Goal: Information Seeking & Learning: Learn about a topic

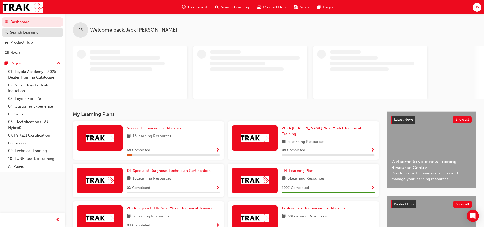
click at [26, 34] on div "Search Learning" at bounding box center [24, 32] width 28 height 6
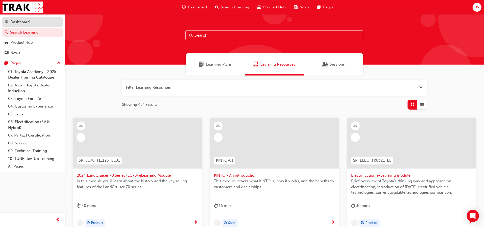
click at [44, 23] on div "Dashboard" at bounding box center [33, 22] width 56 height 6
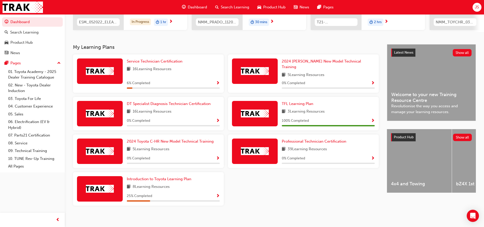
scroll to position [86, 0]
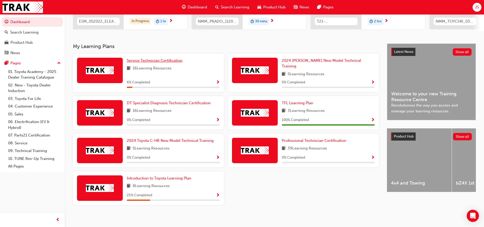
click at [163, 63] on span "Service Technician Certification" at bounding box center [155, 60] width 56 height 5
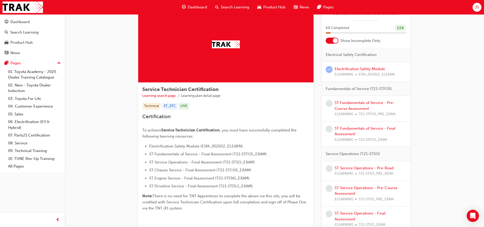
scroll to position [51, 0]
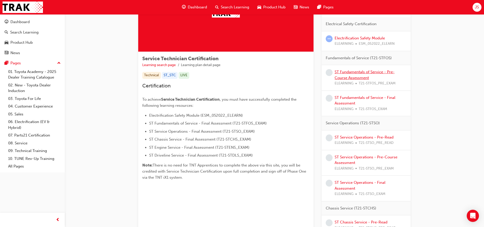
click at [352, 77] on link "ST Fundamentals of Service - Pre-Course Assessment" at bounding box center [364, 75] width 60 height 10
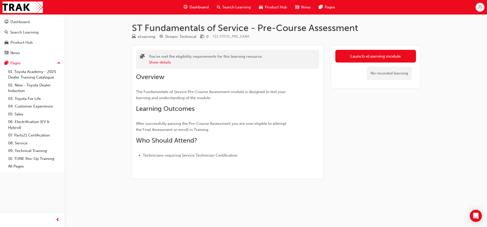
click at [364, 62] on div "No recorded learning" at bounding box center [376, 73] width 81 height 22
click at [363, 55] on link "Launch eLearning module" at bounding box center [376, 56] width 81 height 13
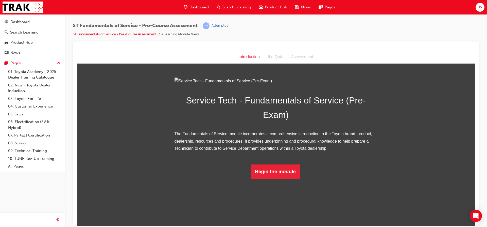
scroll to position [8, 0]
click at [281, 178] on button "Begin the module" at bounding box center [275, 171] width 49 height 14
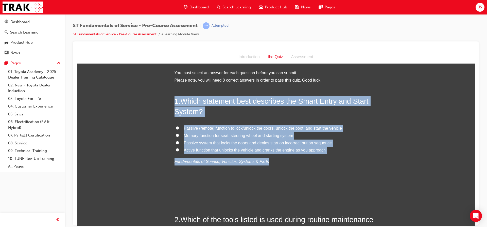
drag, startPoint x: 263, startPoint y: 163, endPoint x: 169, endPoint y: 100, distance: 112.5
copy div "1 . Which statement best describes the Smart Entry and Start System? Passive (r…"
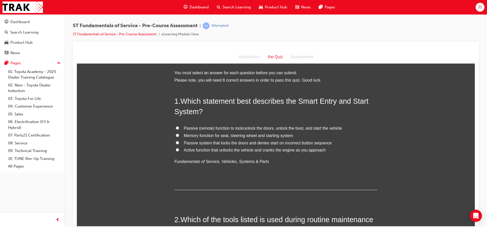
click at [266, 182] on div "1 . Which statement best describes the Smart Entry and Start System? Passive (r…" at bounding box center [276, 143] width 203 height 94
click at [190, 127] on span "Passive (remote) function to lock/unlock the doors, unlock the boot, and start …" at bounding box center [263, 128] width 158 height 4
click at [179, 127] on input "Passive (remote) function to lock/unlock the doors, unlock the boot, and start …" at bounding box center [177, 127] width 3 height 3
radio input "true"
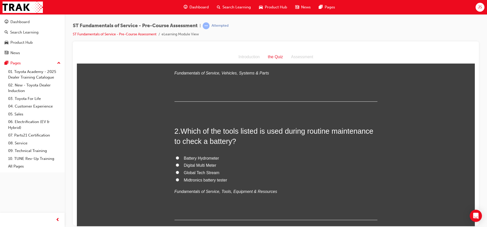
scroll to position [127, 0]
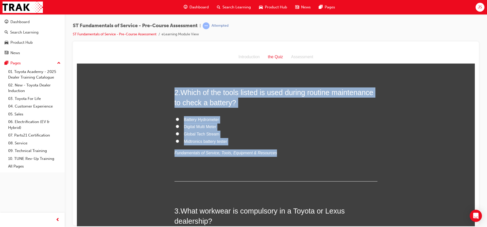
drag, startPoint x: 266, startPoint y: 153, endPoint x: 166, endPoint y: 92, distance: 117.3
copy div "2 . Which of the tools listed is used during routine maintenance to check a bat…"
click at [303, 139] on label "Midtronics battery tester" at bounding box center [276, 141] width 203 height 7
click at [179, 139] on input "Midtronics battery tester" at bounding box center [177, 140] width 3 height 3
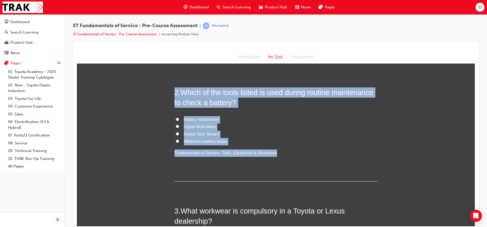
radio input "true"
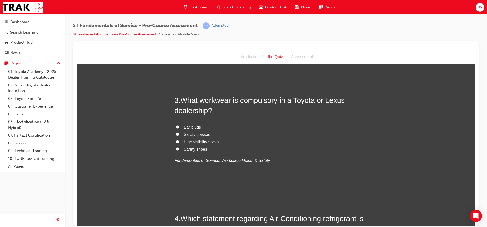
scroll to position [239, 0]
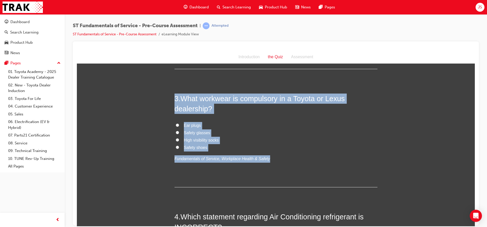
drag, startPoint x: 261, startPoint y: 159, endPoint x: 160, endPoint y: 95, distance: 119.3
copy div "3 . What workwear is compulsory in a Toyota or Lexus dealership? Ear plugs Safe…"
click at [302, 155] on p "Fundamentals of Service, Workplace Health & Safety" at bounding box center [276, 158] width 203 height 7
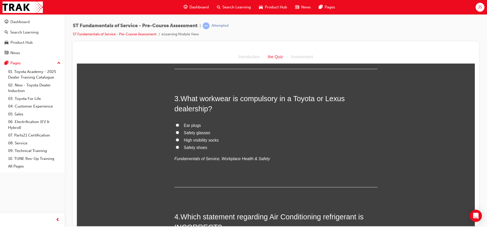
click at [176, 147] on input "Safety shoes" at bounding box center [177, 146] width 3 height 3
radio input "true"
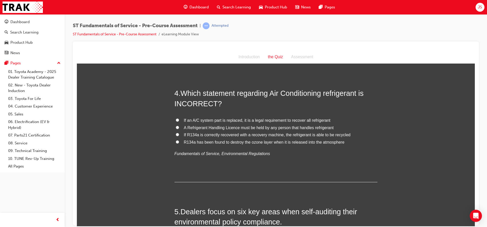
scroll to position [368, 0]
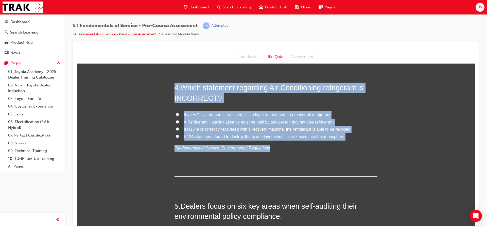
drag, startPoint x: 261, startPoint y: 148, endPoint x: 166, endPoint y: 84, distance: 114.5
copy div "4 . Which statement regarding Air Conditioning refrigerant is INCORRECT? If an …"
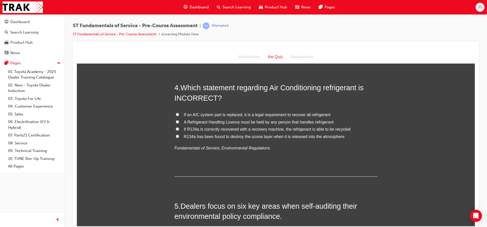
click at [339, 152] on div "4 . Which statement regarding Air Conditioning refrigerant is INCORRECT? If an …" at bounding box center [276, 129] width 203 height 94
click at [177, 136] on label "R134a has been found to destroy the ozone layer when it is released into the at…" at bounding box center [276, 136] width 203 height 7
click at [177, 136] on input "R134a has been found to destroy the ozone layer when it is released into the at…" at bounding box center [177, 135] width 3 height 3
radio input "true"
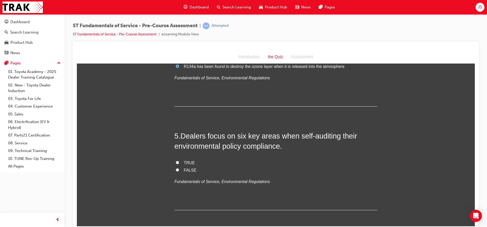
scroll to position [484, 0]
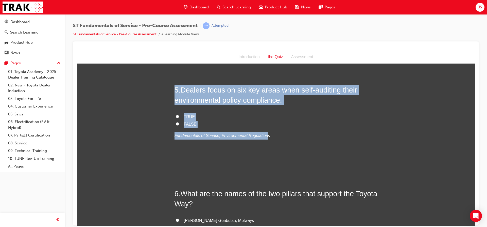
drag, startPoint x: 260, startPoint y: 136, endPoint x: 172, endPoint y: 88, distance: 100.0
click at [172, 88] on div "You must select an answer for each question before you can submit. Please note,…" at bounding box center [276, 179] width 398 height 1188
copy div "5 . Dealers focus on six key areas when self-auditing their environmental polic…"
click at [212, 113] on label "TRUE" at bounding box center [276, 116] width 203 height 7
click at [179, 114] on input "TRUE" at bounding box center [177, 115] width 3 height 3
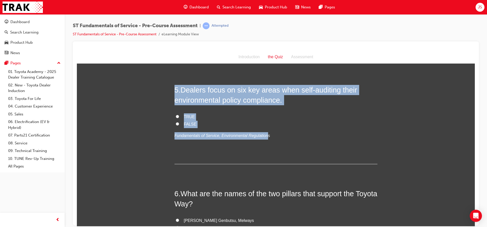
radio input "true"
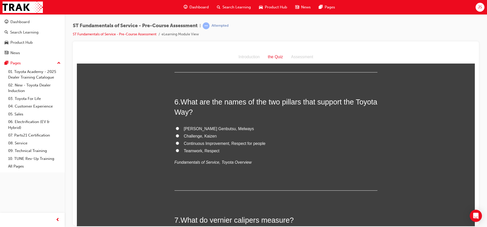
scroll to position [560, 0]
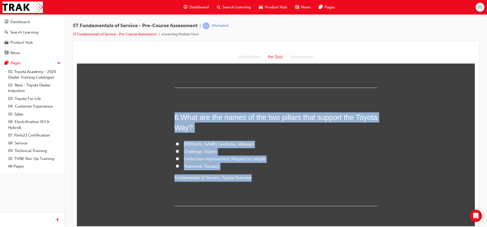
drag, startPoint x: 243, startPoint y: 177, endPoint x: 172, endPoint y: 115, distance: 94.3
click at [172, 115] on div "You must select an answer for each question before you can submit. Please note,…" at bounding box center [276, 103] width 398 height 1188
copy div "6 . What are the names of the two pillars that support the Toyota Way? [PERSON_…"
click at [297, 164] on label "Teamwork, Respect" at bounding box center [276, 165] width 203 height 7
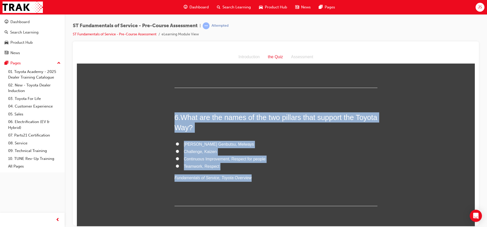
click at [179, 164] on input "Teamwork, Respect" at bounding box center [177, 165] width 3 height 3
radio input "true"
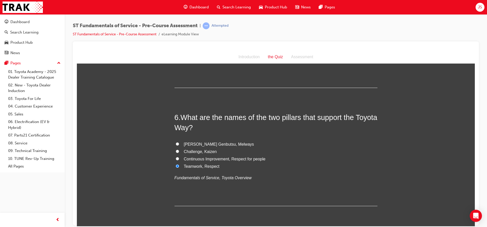
click at [176, 157] on input "Continuous Improvement, Respect for people" at bounding box center [177, 158] width 3 height 3
radio input "true"
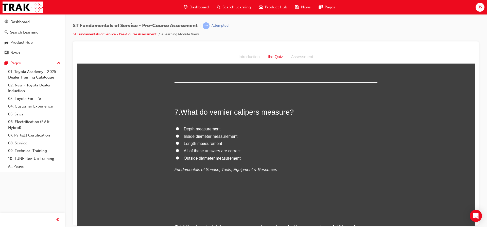
scroll to position [691, 0]
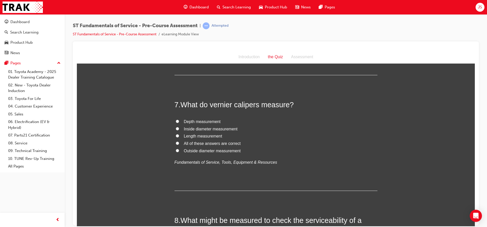
click at [176, 143] on input "All of these answers are correct" at bounding box center [177, 142] width 3 height 3
radio input "true"
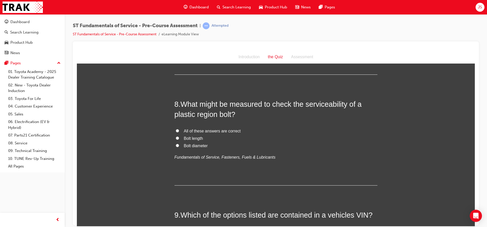
scroll to position [809, 0]
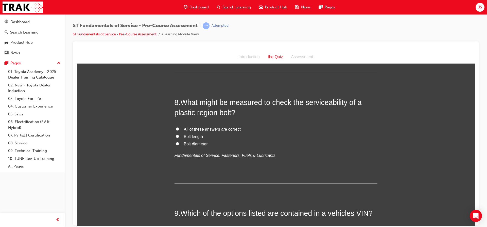
click at [178, 129] on label "All of these answers are correct" at bounding box center [276, 128] width 203 height 7
click at [178, 129] on input "All of these answers are correct" at bounding box center [177, 128] width 3 height 3
radio input "true"
click at [176, 127] on input "All of these answers are correct" at bounding box center [177, 128] width 3 height 3
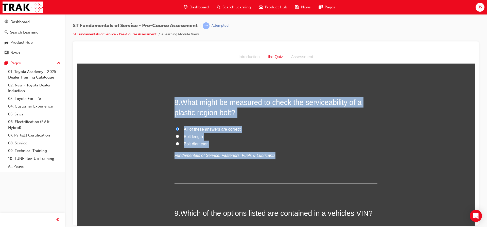
drag, startPoint x: 265, startPoint y: 154, endPoint x: 169, endPoint y: 97, distance: 110.9
copy div "8 . What might be measured to check the serviceability of a plastic region bolt…"
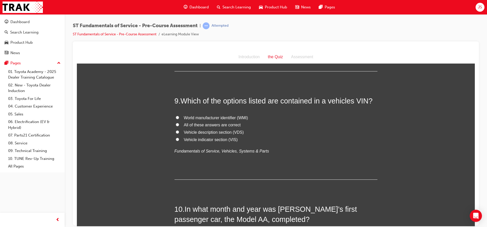
scroll to position [925, 0]
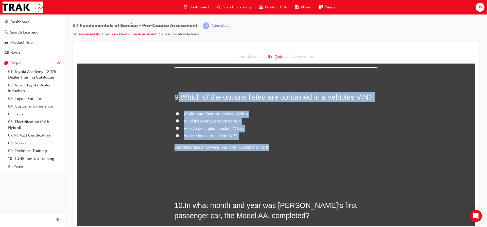
drag, startPoint x: 259, startPoint y: 147, endPoint x: 175, endPoint y: 90, distance: 101.6
copy div ". Which of the options listed are contained in a vehicles VIN? World manufactur…"
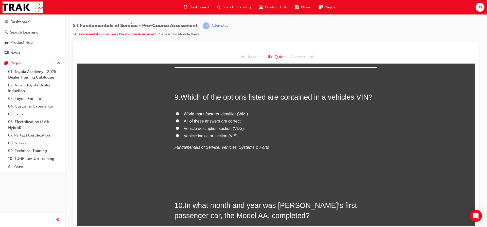
click at [262, 157] on div "9 . Which of the options listed are contained in a vehicles VIN? World manufact…" at bounding box center [276, 134] width 203 height 84
click at [176, 120] on input "All of these answers are correct" at bounding box center [177, 120] width 3 height 3
radio input "true"
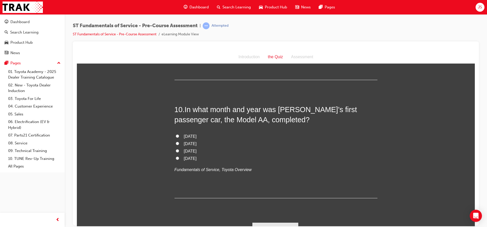
scroll to position [1031, 0]
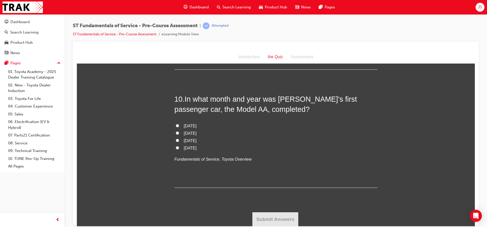
drag, startPoint x: 474, startPoint y: 188, endPoint x: 552, endPoint y: 256, distance: 102.8
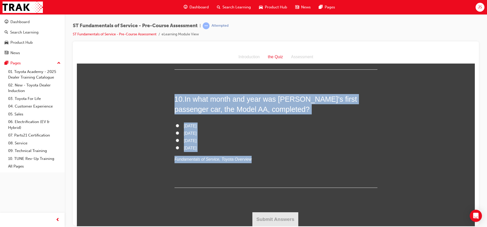
drag, startPoint x: 244, startPoint y: 158, endPoint x: 175, endPoint y: 98, distance: 91.4
click at [175, 98] on div "10 . In what month and year was [PERSON_NAME]’s first passenger car, the Model …" at bounding box center [276, 141] width 203 height 94
copy div "10 . In what month and year was [PERSON_NAME]’s first passenger car, the Model …"
click at [238, 140] on label "[DATE]" at bounding box center [276, 140] width 203 height 7
click at [179, 140] on input "[DATE]" at bounding box center [177, 139] width 3 height 3
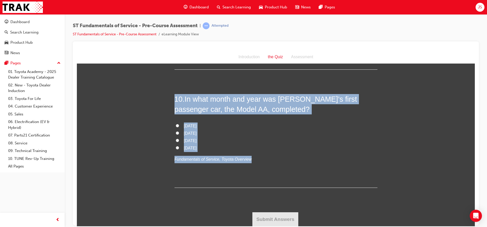
radio input "true"
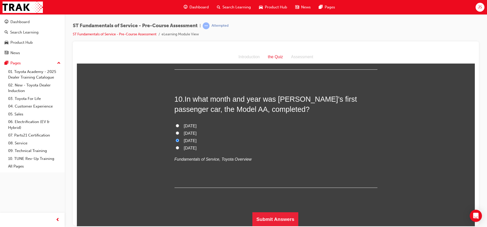
click at [176, 132] on input "[DATE]" at bounding box center [177, 132] width 3 height 3
radio input "true"
click at [279, 221] on button "Submit Answers" at bounding box center [276, 219] width 46 height 14
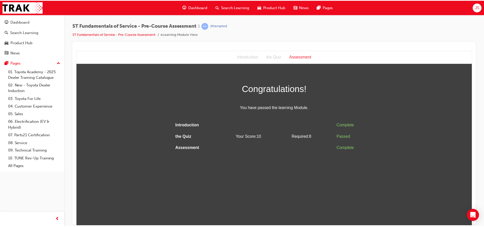
scroll to position [0, 0]
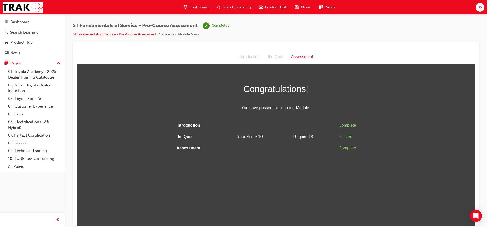
drag, startPoint x: 421, startPoint y: 181, endPoint x: 423, endPoint y: 160, distance: 20.9
click at [423, 161] on html "Assessment Introduction the Quiz Assessment Congratulations! You have passed th…" at bounding box center [276, 137] width 398 height 175
click at [226, 6] on span "Search Learning" at bounding box center [237, 7] width 28 height 6
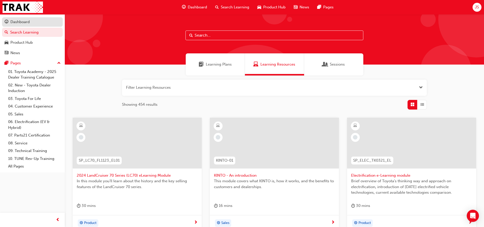
click at [27, 20] on div "Dashboard" at bounding box center [19, 22] width 19 height 6
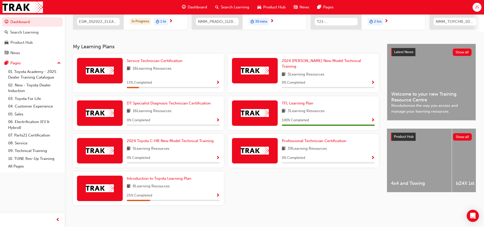
scroll to position [86, 0]
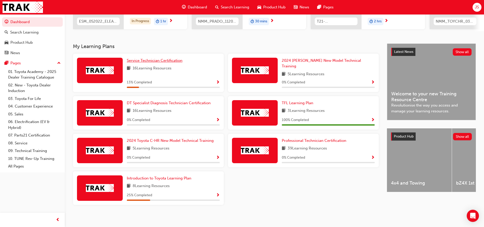
click at [143, 62] on span "Service Technician Certification" at bounding box center [155, 60] width 56 height 5
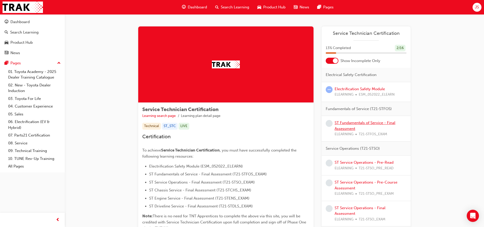
click at [370, 121] on link "ST Fundamentals of Service - Final Assessment" at bounding box center [364, 125] width 61 height 10
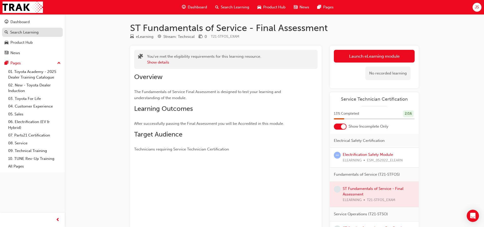
click at [20, 34] on div "Search Learning" at bounding box center [24, 32] width 28 height 6
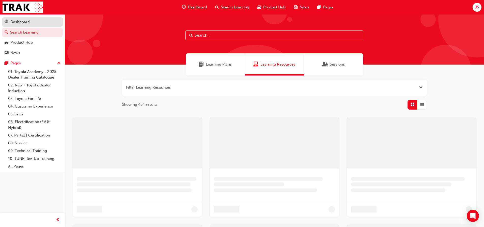
click at [19, 21] on div "Dashboard" at bounding box center [19, 22] width 19 height 6
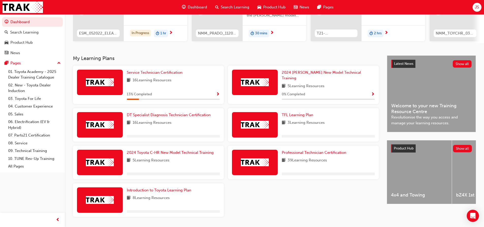
scroll to position [86, 0]
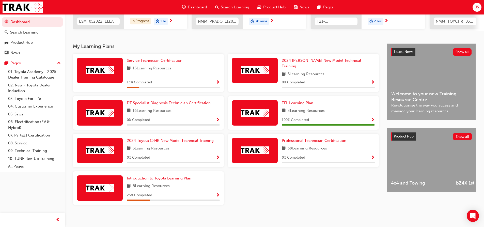
click at [136, 61] on span "Service Technician Certification" at bounding box center [155, 60] width 56 height 5
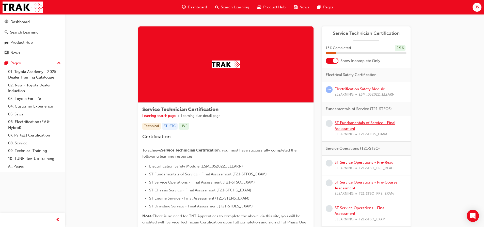
click at [348, 128] on link "ST Fundamentals of Service - Final Assessment" at bounding box center [364, 125] width 61 height 10
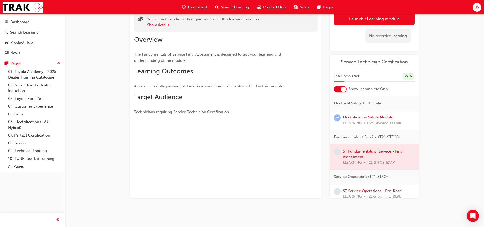
click at [354, 149] on div at bounding box center [373, 156] width 89 height 25
click at [354, 151] on div at bounding box center [373, 156] width 89 height 25
drag, startPoint x: 388, startPoint y: 146, endPoint x: 387, endPoint y: 151, distance: 4.3
click at [387, 146] on div at bounding box center [373, 156] width 89 height 25
click at [388, 153] on div at bounding box center [373, 156] width 89 height 25
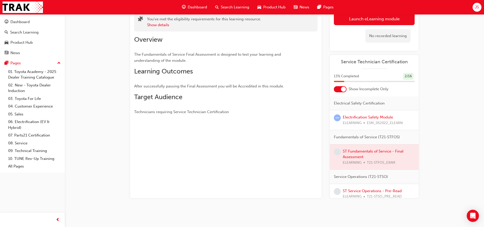
click at [388, 153] on div at bounding box center [373, 156] width 89 height 25
click at [387, 153] on div at bounding box center [373, 156] width 89 height 25
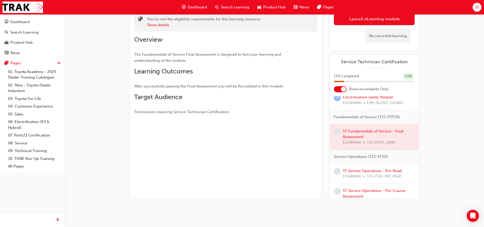
scroll to position [51, 0]
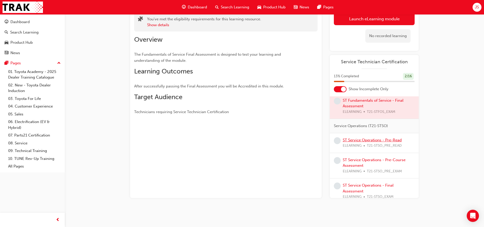
click at [367, 139] on link "ST Service Operations - Pre-Read" at bounding box center [371, 140] width 59 height 5
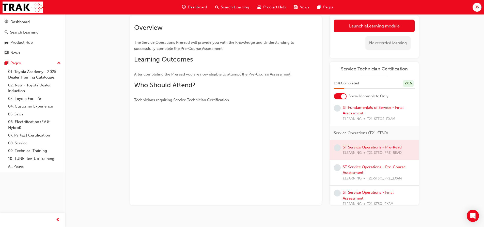
scroll to position [37, 0]
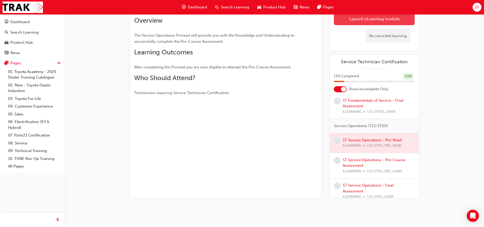
click at [348, 22] on link "Launch eLearning module" at bounding box center [374, 18] width 81 height 13
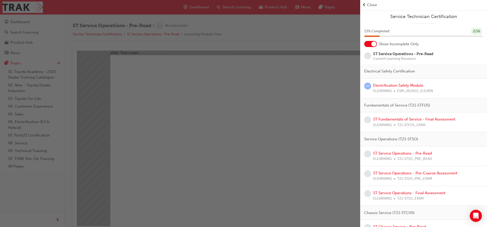
click at [304, 137] on div "button" at bounding box center [180, 113] width 360 height 227
click at [319, 132] on div "button" at bounding box center [180, 113] width 360 height 227
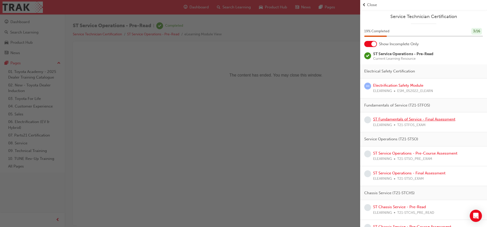
click at [415, 118] on link "ST Fundamentals of Service - Final Assessment" at bounding box center [414, 119] width 82 height 5
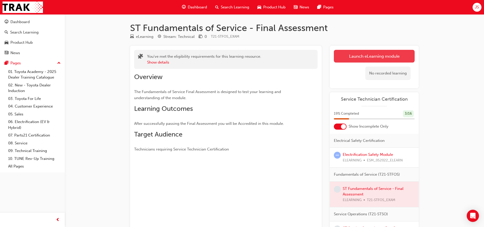
click at [352, 56] on link "Launch eLearning module" at bounding box center [374, 56] width 81 height 13
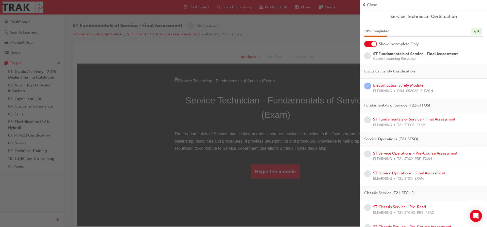
drag, startPoint x: 329, startPoint y: 125, endPoint x: 252, endPoint y: 74, distance: 91.7
click at [329, 125] on div "button" at bounding box center [180, 113] width 360 height 227
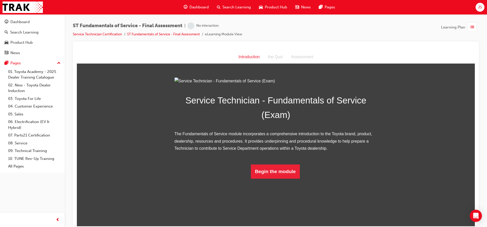
scroll to position [8, 0]
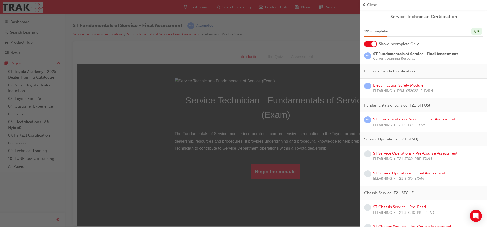
drag, startPoint x: 312, startPoint y: 147, endPoint x: 227, endPoint y: 135, distance: 85.6
click at [312, 147] on div "button" at bounding box center [180, 113] width 360 height 227
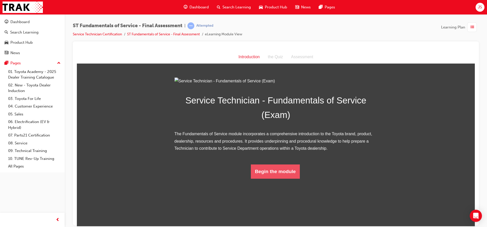
click at [285, 178] on button "Begin the module" at bounding box center [275, 171] width 49 height 14
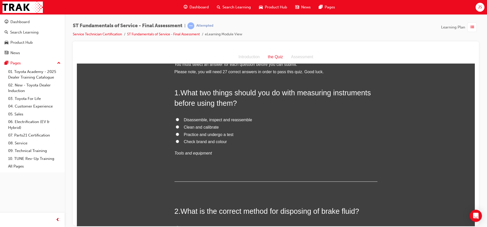
scroll to position [0, 0]
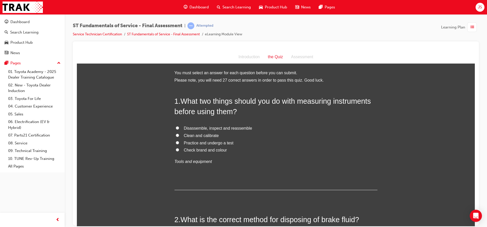
drag, startPoint x: 209, startPoint y: 159, endPoint x: 173, endPoint y: 101, distance: 68.4
click at [175, 101] on div "1 . What two things should you do with measuring instruments before using them?…" at bounding box center [276, 143] width 203 height 94
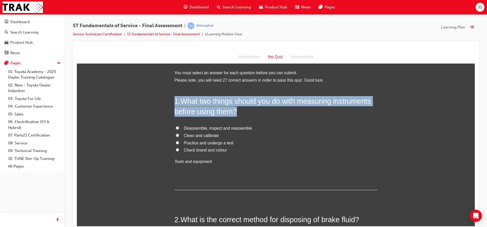
drag, startPoint x: 173, startPoint y: 101, endPoint x: 224, endPoint y: 143, distance: 66.7
click at [223, 169] on div "1 . What two things should you do with measuring instruments before using them?…" at bounding box center [276, 143] width 203 height 94
click at [211, 137] on span "Clean and calibrate" at bounding box center [201, 135] width 35 height 4
click at [179, 137] on input "Clean and calibrate" at bounding box center [177, 134] width 3 height 3
radio input "true"
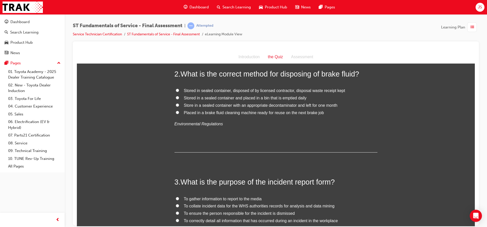
scroll to position [133, 0]
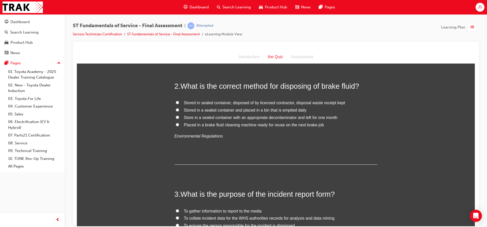
click at [176, 102] on input "Stored in sealed container, disposed of by licensed contractor, disposal waste …" at bounding box center [177, 102] width 3 height 3
radio input "true"
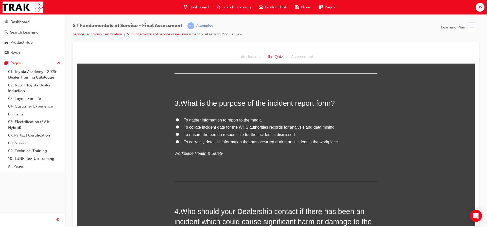
scroll to position [236, 0]
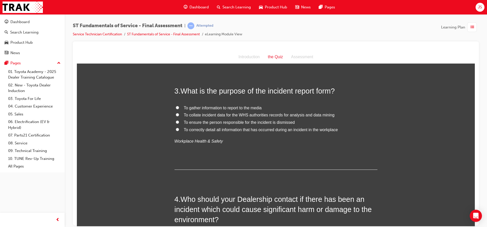
click at [177, 129] on input "To correctly detail all information that has occurred during an incident in the…" at bounding box center [177, 128] width 3 height 3
radio input "true"
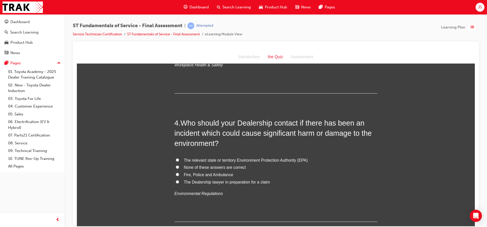
scroll to position [338, 0]
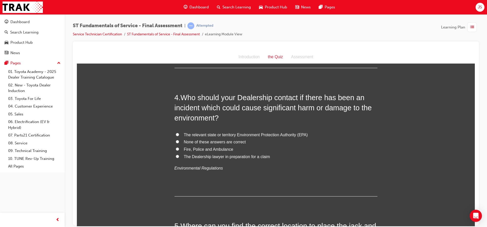
drag, startPoint x: 267, startPoint y: 157, endPoint x: 261, endPoint y: 161, distance: 7.4
click at [266, 158] on label "The Dealership lawyer in preparation for a claim" at bounding box center [276, 156] width 203 height 7
click at [179, 158] on input "The Dealership lawyer in preparation for a claim" at bounding box center [177, 155] width 3 height 3
radio input "true"
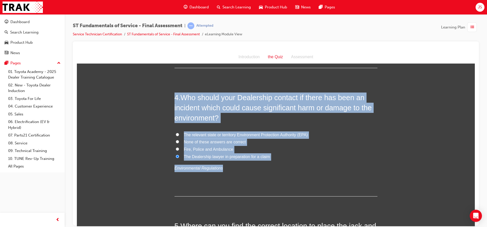
drag, startPoint x: 218, startPoint y: 167, endPoint x: 163, endPoint y: 101, distance: 85.4
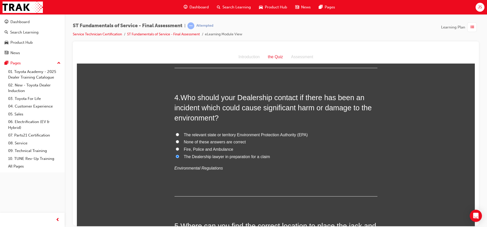
click at [176, 133] on input "The relevant state or territory Environment Protection Authority (EPA)" at bounding box center [177, 134] width 3 height 3
radio input "true"
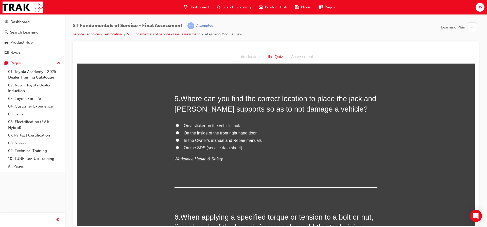
scroll to position [471, 0]
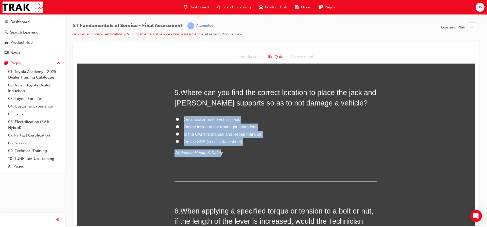
drag, startPoint x: 217, startPoint y: 153, endPoint x: 173, endPoint y: 113, distance: 59.1
click at [175, 113] on div "5 . Where can you find the correct location to place the jack and [PERSON_NAME]…" at bounding box center [276, 134] width 203 height 94
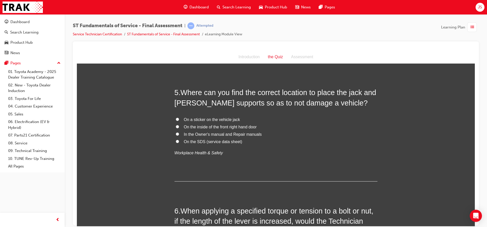
click at [224, 154] on p "Workplace Health & Safety" at bounding box center [276, 152] width 203 height 7
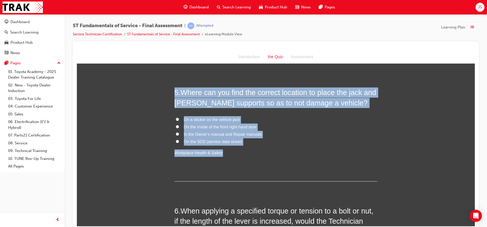
drag, startPoint x: 218, startPoint y: 152, endPoint x: 160, endPoint y: 88, distance: 86.5
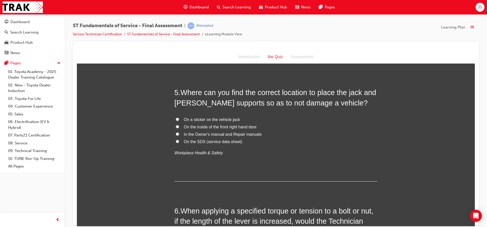
click at [175, 133] on label "In the Owner's manual and Repair manuals" at bounding box center [276, 133] width 203 height 7
click at [176, 133] on input "In the Owner's manual and Repair manuals" at bounding box center [177, 133] width 3 height 3
radio input "true"
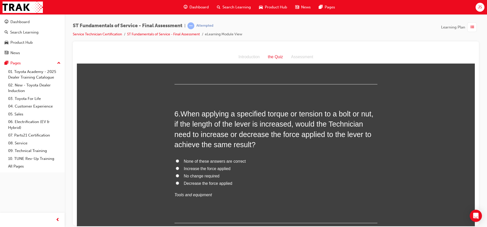
scroll to position [574, 0]
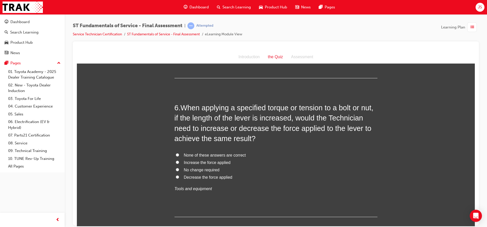
click at [176, 162] on input "Increase the force applied" at bounding box center [177, 161] width 3 height 3
radio input "true"
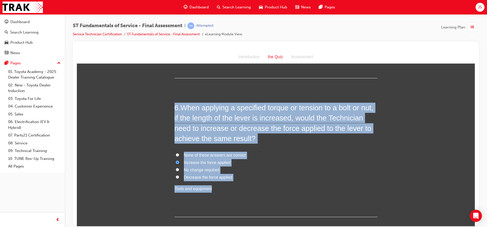
drag, startPoint x: 208, startPoint y: 188, endPoint x: 164, endPoint y: 107, distance: 92.4
click at [309, 168] on label "No change required" at bounding box center [276, 169] width 203 height 7
click at [179, 168] on input "No change required" at bounding box center [177, 169] width 3 height 3
radio input "true"
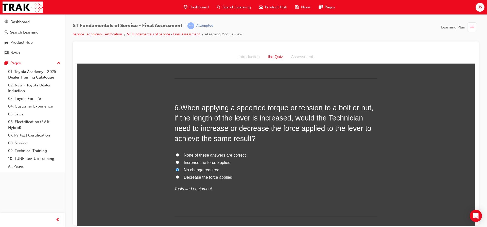
click at [176, 177] on input "Decrease the force applied" at bounding box center [177, 176] width 3 height 3
radio input "true"
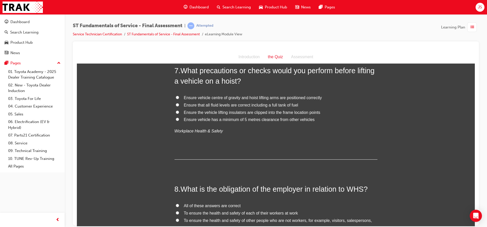
scroll to position [714, 0]
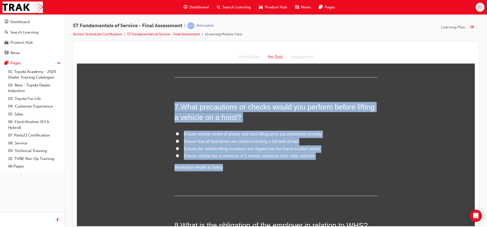
drag, startPoint x: 217, startPoint y: 167, endPoint x: 160, endPoint y: 102, distance: 86.5
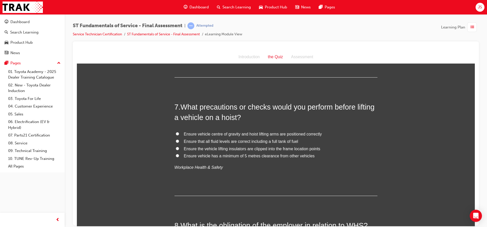
click at [176, 134] on input "Ensure vehicle centre of gravity and hoist lifting arms are positioned correctly" at bounding box center [177, 133] width 3 height 3
radio input "true"
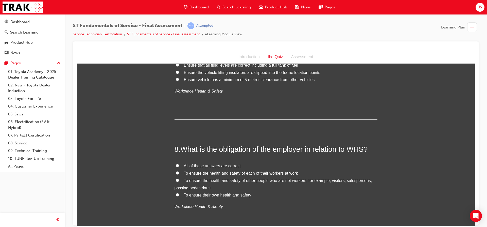
scroll to position [815, 0]
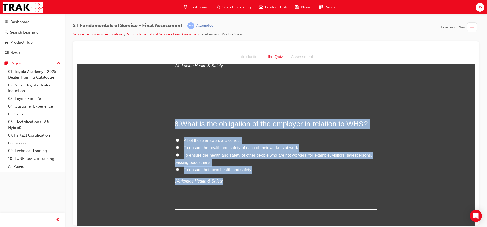
drag, startPoint x: 218, startPoint y: 180, endPoint x: 174, endPoint y: 112, distance: 80.5
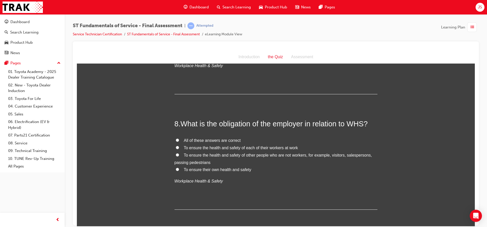
click at [175, 194] on div "8 . What is the obligation of the employer in relation to WHS? All of these ans…" at bounding box center [276, 163] width 203 height 91
click at [176, 138] on input "All of these answers are correct" at bounding box center [177, 139] width 3 height 3
radio input "true"
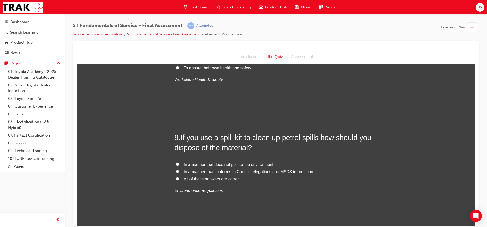
scroll to position [942, 0]
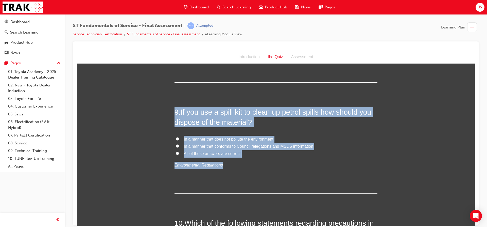
drag, startPoint x: 218, startPoint y: 164, endPoint x: 155, endPoint y: 103, distance: 88.5
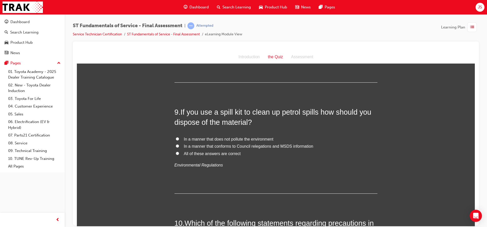
click at [176, 153] on input "All of these answers are correct" at bounding box center [177, 152] width 3 height 3
radio input "true"
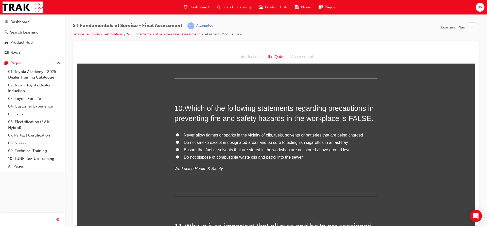
scroll to position [1069, 0]
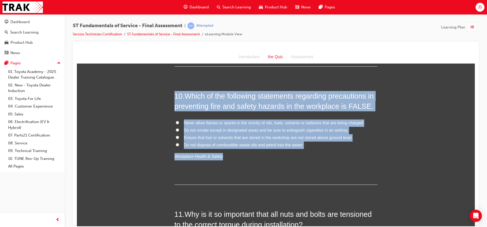
drag, startPoint x: 218, startPoint y: 155, endPoint x: 169, endPoint y: 88, distance: 82.5
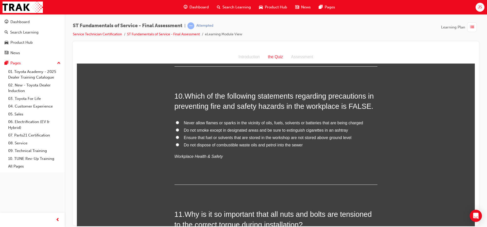
click at [176, 138] on input "Ensure that fuel or solvents that are stored in the workshop are not stored abo…" at bounding box center [177, 136] width 3 height 3
radio input "true"
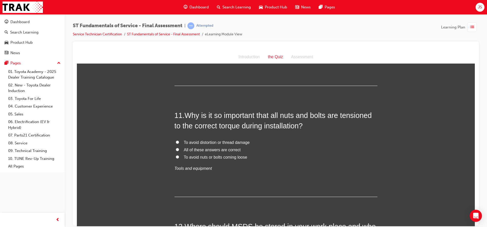
scroll to position [1171, 0]
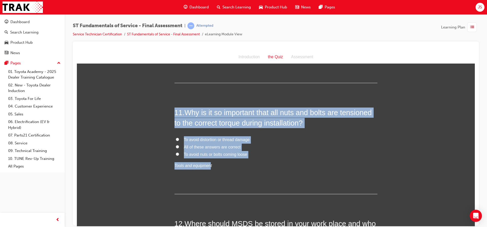
drag, startPoint x: 207, startPoint y: 165, endPoint x: 167, endPoint y: 110, distance: 68.4
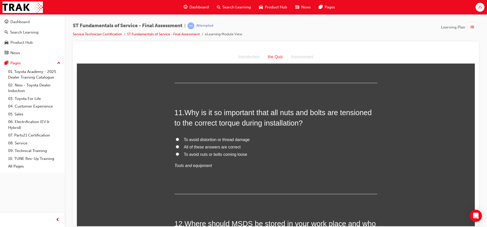
click at [221, 176] on div "11 . Why is it so important that all nuts and bolts are tensioned to the correc…" at bounding box center [276, 150] width 203 height 87
drag, startPoint x: 176, startPoint y: 146, endPoint x: 179, endPoint y: 145, distance: 2.8
click at [177, 146] on label "All of these answers are correct" at bounding box center [276, 146] width 203 height 7
click at [177, 146] on input "All of these answers are correct" at bounding box center [177, 146] width 3 height 3
radio input "true"
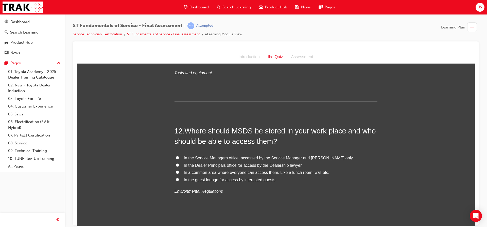
scroll to position [1297, 0]
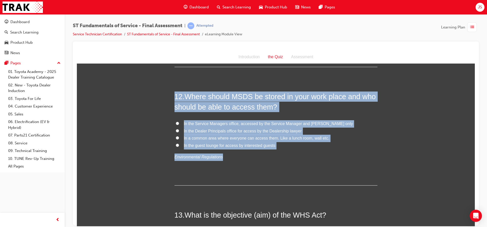
drag, startPoint x: 218, startPoint y: 156, endPoint x: 172, endPoint y: 98, distance: 74.6
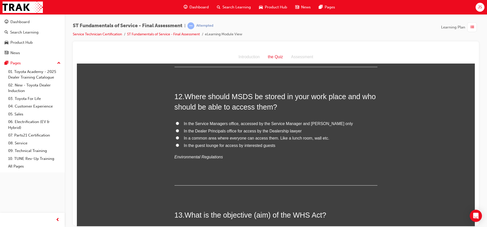
click at [248, 176] on div "12 . Where should MSDS be stored in your work place and who should be able to a…" at bounding box center [276, 138] width 203 height 94
click at [176, 136] on input "In a common area where everyone can access them. Like a lunch room, wall etc." at bounding box center [177, 137] width 3 height 3
radio input "true"
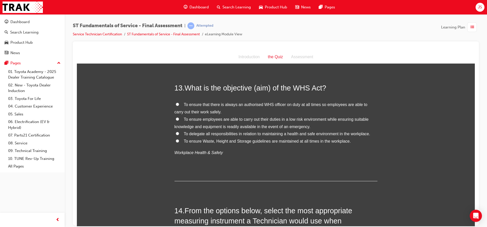
scroll to position [1399, 0]
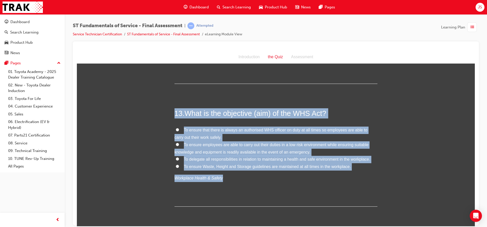
drag, startPoint x: 217, startPoint y: 177, endPoint x: 161, endPoint y: 109, distance: 87.8
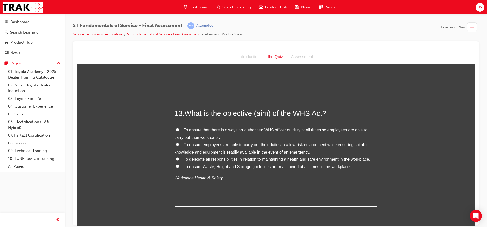
click at [279, 184] on div "13 . What is the objective (aim) of the WHS Act? To ensure that there is always…" at bounding box center [276, 157] width 203 height 98
click at [176, 143] on input "To ensure employees are able to carry out their duties in a low risk environmen…" at bounding box center [177, 143] width 3 height 3
radio input "true"
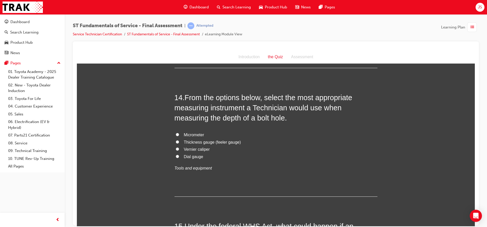
scroll to position [1526, 0]
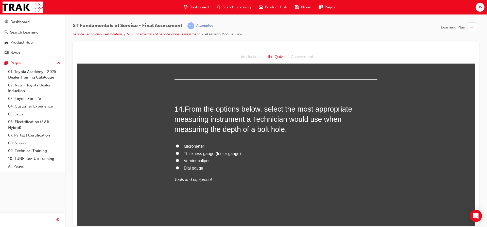
click at [176, 160] on input "Vernier caliper" at bounding box center [177, 159] width 3 height 3
radio input "true"
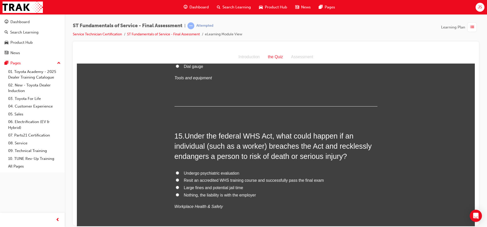
scroll to position [1653, 0]
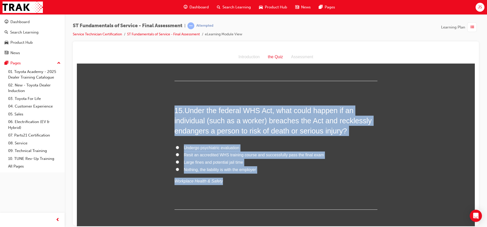
drag, startPoint x: 217, startPoint y: 180, endPoint x: 158, endPoint y: 112, distance: 90.5
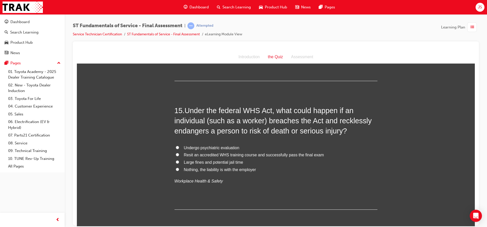
click at [176, 162] on input "Large fines and potential jail time" at bounding box center [177, 161] width 3 height 3
radio input "true"
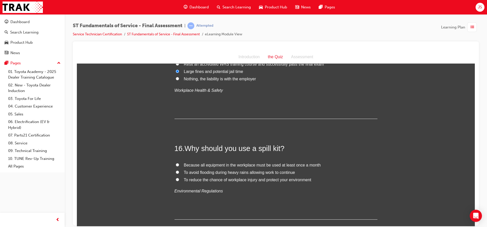
scroll to position [1754, 0]
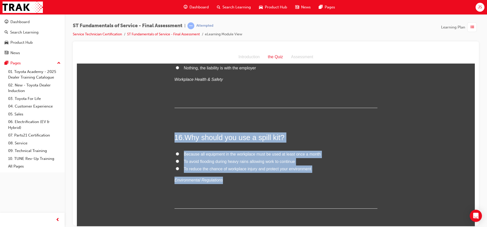
drag, startPoint x: 218, startPoint y: 179, endPoint x: 167, endPoint y: 135, distance: 68.0
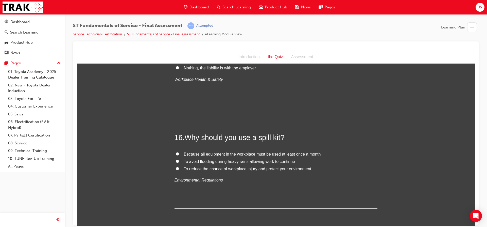
click at [250, 183] on div "16 . Why should you use a spill kit? Because all equipment in the workplace mus…" at bounding box center [276, 170] width 203 height 76
click at [176, 168] on input "To reduce the chance of workplace injury and protect your environment" at bounding box center [177, 168] width 3 height 3
radio input "true"
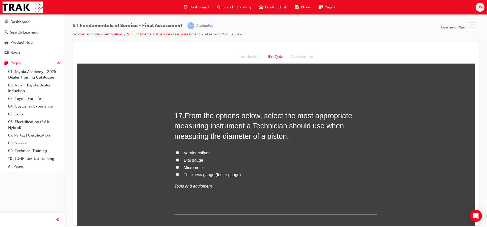
scroll to position [1881, 0]
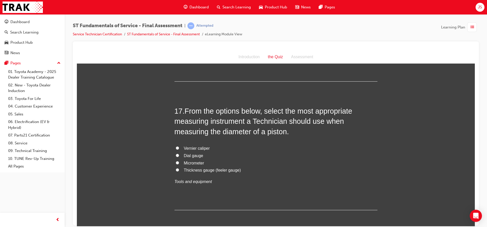
click at [176, 155] on input "Dial gauge" at bounding box center [177, 154] width 3 height 3
radio input "true"
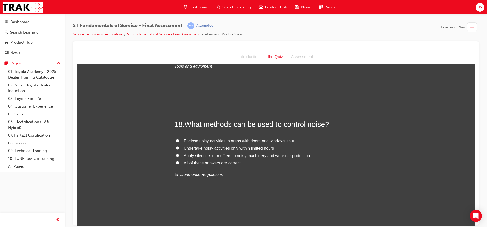
scroll to position [2008, 0]
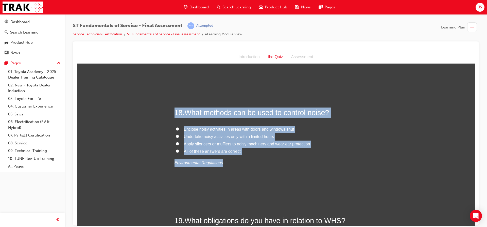
drag, startPoint x: 218, startPoint y: 163, endPoint x: 161, endPoint y: 108, distance: 78.8
click at [161, 108] on div "You must select an answer for each question before you can submit. Please note,…" at bounding box center [276, 36] width 398 height 3950
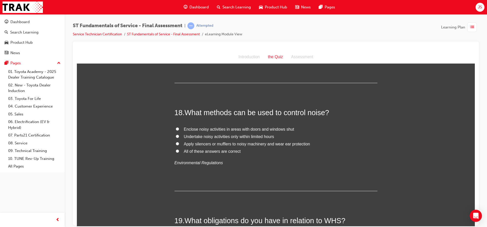
click at [224, 173] on div "18 . What methods can be used to control noise? Enclose noisy activities in are…" at bounding box center [276, 149] width 203 height 84
click at [176, 150] on input "All of these answers are correct" at bounding box center [177, 150] width 3 height 3
radio input "true"
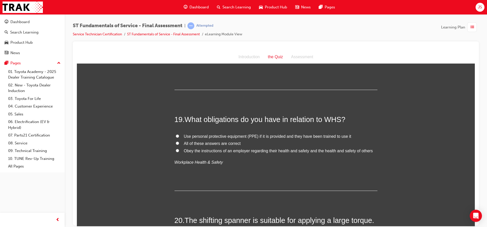
scroll to position [2110, 0]
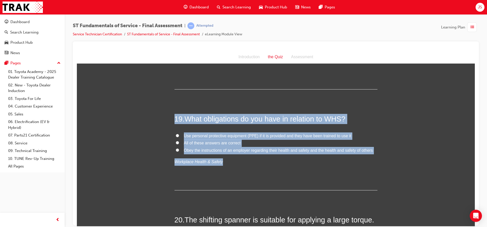
drag, startPoint x: 218, startPoint y: 162, endPoint x: 165, endPoint y: 113, distance: 71.7
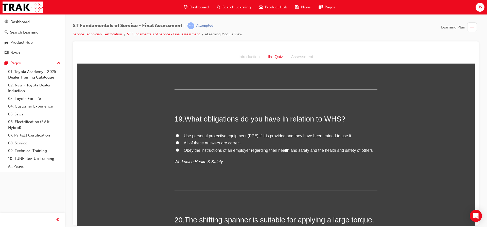
click at [177, 171] on div "19 . What obligations do you have in relation to WHS? Use personal protective e…" at bounding box center [276, 151] width 203 height 76
click at [176, 141] on input "All of these answers are correct" at bounding box center [177, 142] width 3 height 3
radio input "true"
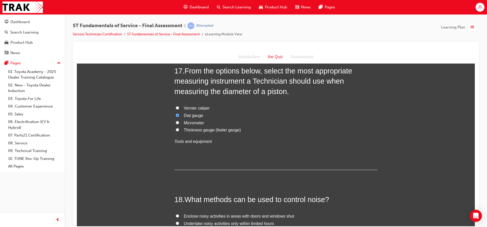
scroll to position [1881, 0]
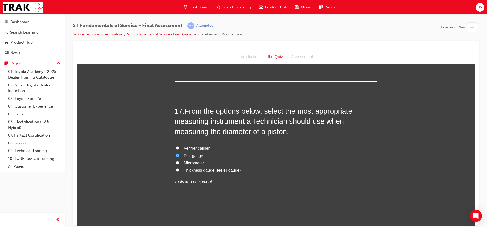
click at [177, 163] on input "Micrometer" at bounding box center [177, 162] width 3 height 3
radio input "true"
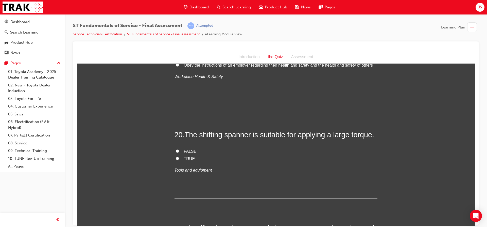
scroll to position [2186, 0]
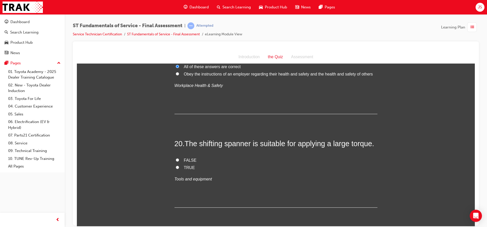
click at [176, 160] on input "FALSE" at bounding box center [177, 159] width 3 height 3
radio input "true"
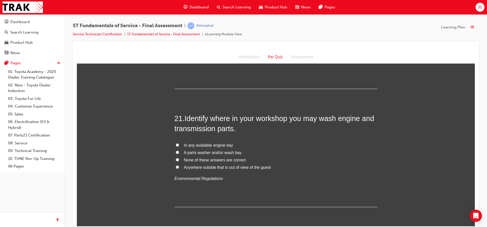
scroll to position [2313, 0]
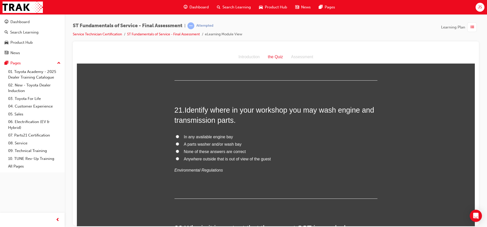
click at [176, 144] on input "A parts washer and/or wash bay" at bounding box center [177, 143] width 3 height 3
radio input "true"
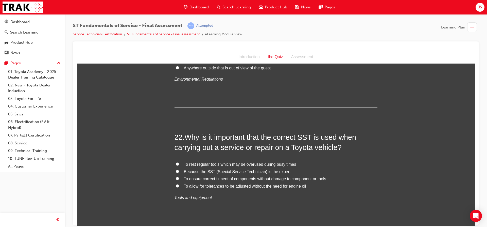
scroll to position [2414, 0]
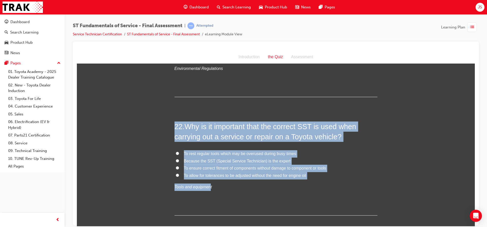
drag, startPoint x: 207, startPoint y: 186, endPoint x: 156, endPoint y: 121, distance: 83.0
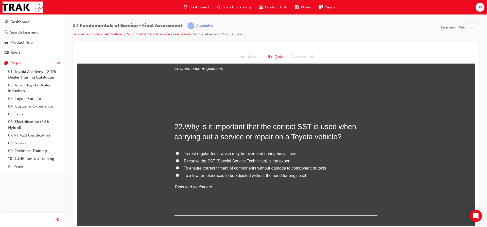
click at [210, 201] on div "22 . Why is it important that the correct SST is used when carrying out a servi…" at bounding box center [276, 168] width 203 height 94
click at [176, 168] on input "To ensure correct fitment of components without damage to component or tools" at bounding box center [177, 167] width 3 height 3
radio input "true"
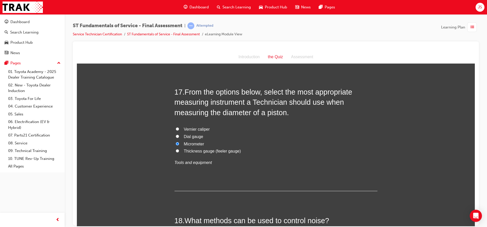
scroll to position [1907, 0]
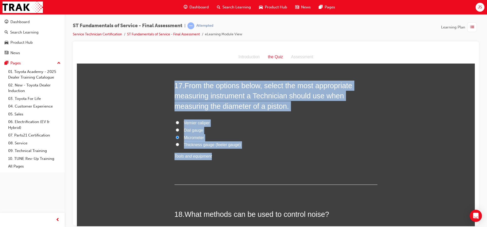
drag, startPoint x: 207, startPoint y: 156, endPoint x: 153, endPoint y: 85, distance: 89.5
click at [153, 85] on div "You must select an answer for each question before you can submit. Please note,…" at bounding box center [276, 137] width 398 height 3950
click at [143, 119] on div "You must select an answer for each question before you can submit. Please note,…" at bounding box center [276, 137] width 398 height 3950
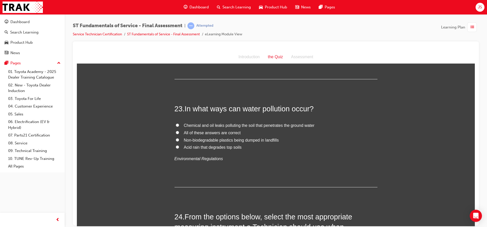
scroll to position [2567, 0]
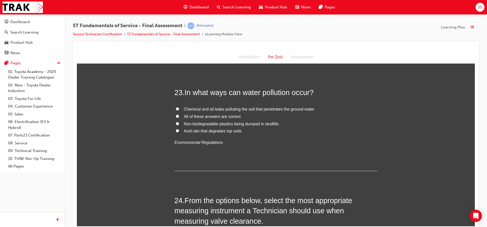
click at [176, 108] on input "Chemical and oil leaks polluting the soil that penetrates the ground water" at bounding box center [177, 108] width 3 height 3
radio input "true"
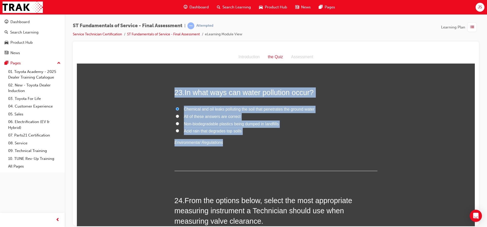
drag, startPoint x: 219, startPoint y: 142, endPoint x: 124, endPoint y: 71, distance: 117.8
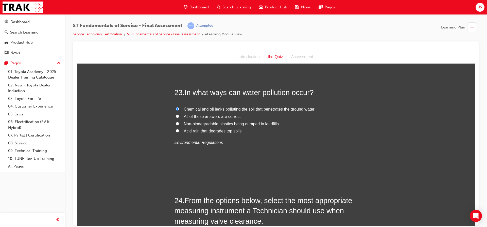
click at [176, 114] on input "All of these answers are correct" at bounding box center [177, 115] width 3 height 3
radio input "true"
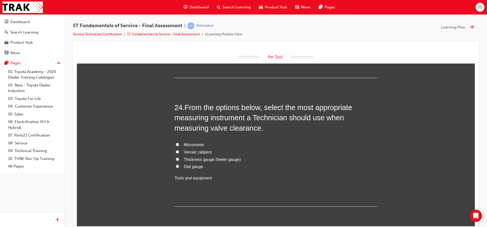
scroll to position [2668, 0]
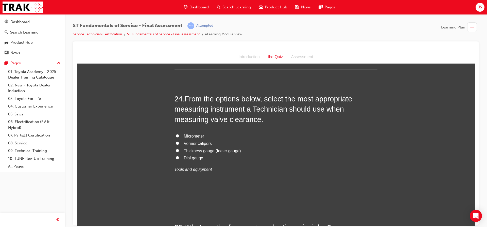
click at [176, 149] on input "Thickness gauge (feeler gauge)" at bounding box center [177, 150] width 3 height 3
radio input "true"
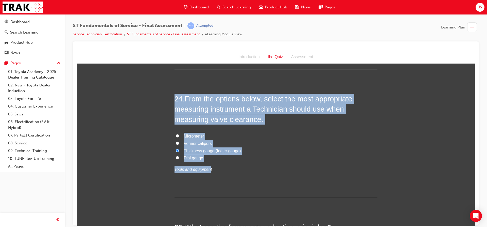
drag, startPoint x: 207, startPoint y: 169, endPoint x: 166, endPoint y: 90, distance: 89.3
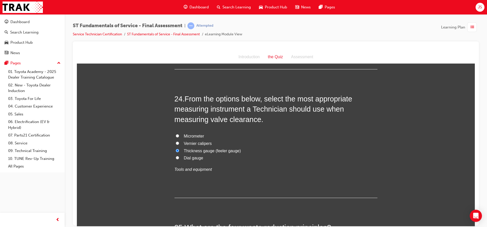
click at [248, 189] on div "24 . From the options below, select the most appropriate measuring instrument a…" at bounding box center [276, 145] width 203 height 104
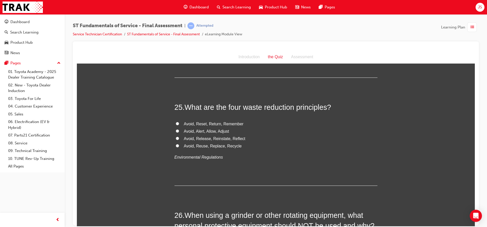
scroll to position [2795, 0]
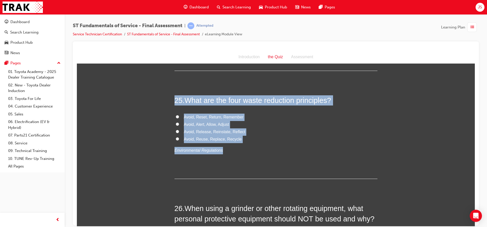
drag, startPoint x: 219, startPoint y: 150, endPoint x: 134, endPoint y: 75, distance: 112.4
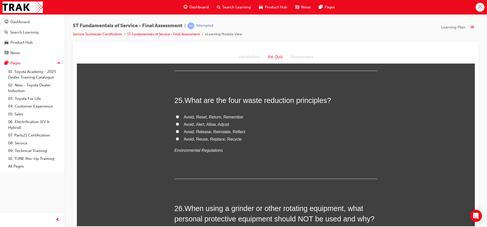
click at [176, 139] on input "Avoid, Reuse, Replace, Recycle" at bounding box center [177, 138] width 3 height 3
radio input "true"
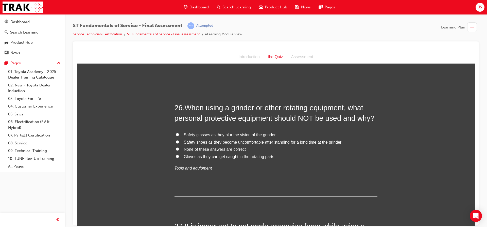
scroll to position [2897, 0]
click at [176, 146] on input "None of these answers are correct" at bounding box center [177, 147] width 3 height 3
radio input "true"
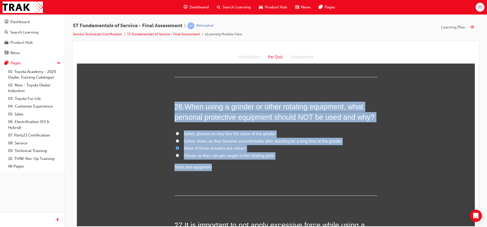
drag, startPoint x: 208, startPoint y: 167, endPoint x: 152, endPoint y: 93, distance: 93.0
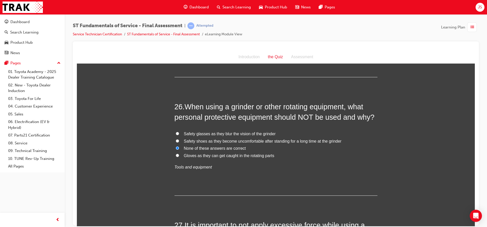
click at [176, 154] on input "Gloves as they can get caught in the rotating parts" at bounding box center [177, 154] width 3 height 3
radio input "true"
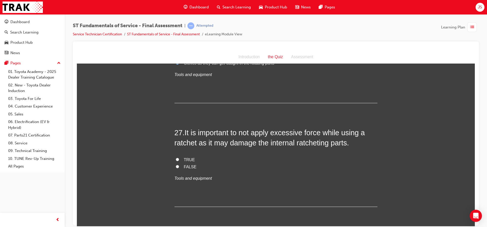
scroll to position [2998, 0]
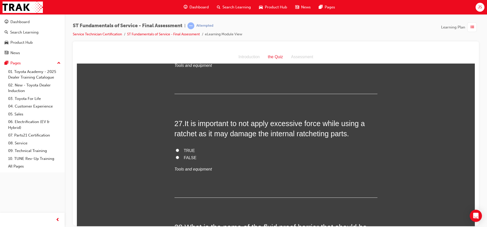
click at [176, 149] on input "TRUE" at bounding box center [177, 149] width 3 height 3
radio input "true"
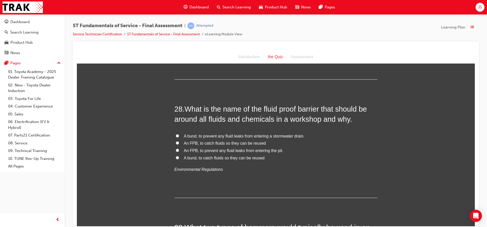
scroll to position [3125, 0]
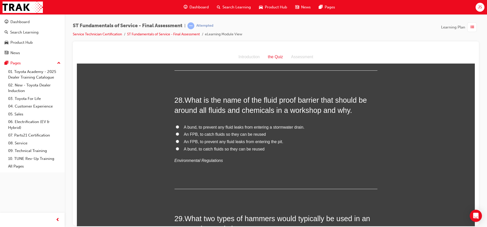
click at [176, 126] on input "A bund, to prevent any fluid leaks from entering a stormwater drain." at bounding box center [177, 126] width 3 height 3
radio input "true"
click at [176, 126] on input "A bund, to prevent any fluid leaks from entering a stormwater drain." at bounding box center [177, 126] width 3 height 3
click at [176, 149] on input "A bund, to catch fluids so they can be reused" at bounding box center [177, 148] width 3 height 3
radio input "true"
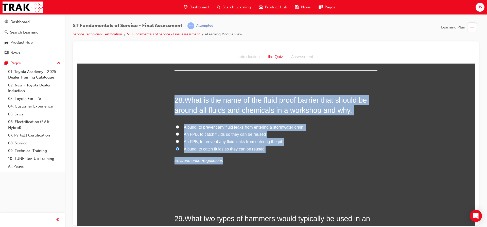
drag, startPoint x: 219, startPoint y: 160, endPoint x: 173, endPoint y: 93, distance: 81.3
click at [176, 127] on input "A bund, to prevent any fluid leaks from entering a stormwater drain." at bounding box center [177, 126] width 3 height 3
radio input "true"
click at [370, 150] on label "A bund, to catch fluids so they can be reused" at bounding box center [276, 148] width 203 height 7
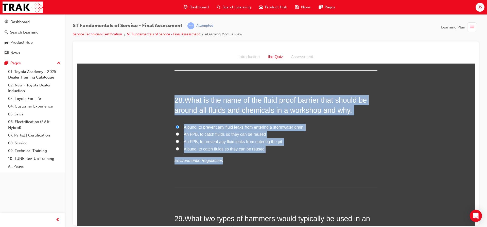
click at [179, 150] on input "A bund, to catch fluids so they can be reused" at bounding box center [177, 148] width 3 height 3
radio input "true"
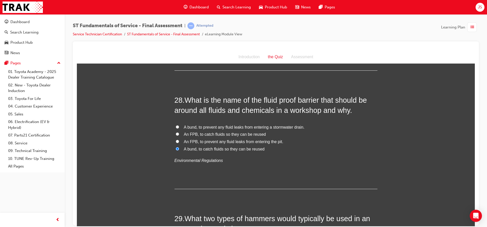
scroll to position [3151, 0]
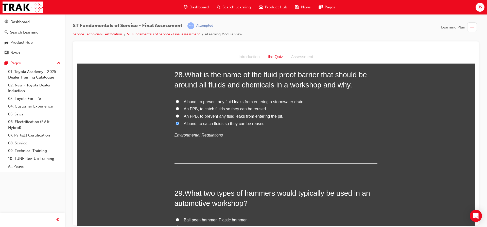
click at [176, 101] on input "A bund, to prevent any fluid leaks from entering a stormwater drain." at bounding box center [177, 101] width 3 height 3
radio input "true"
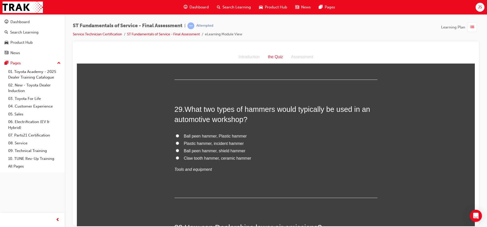
scroll to position [3227, 0]
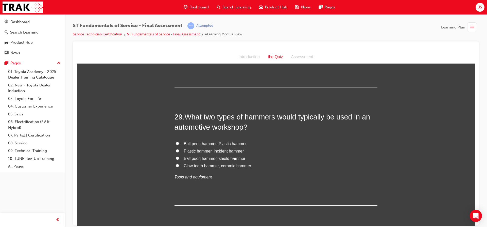
click at [177, 142] on input "Ball peen hammer, Plastic hammer" at bounding box center [177, 142] width 3 height 3
radio input "true"
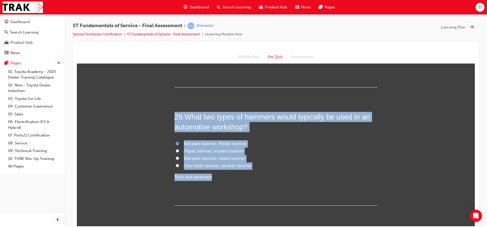
drag, startPoint x: 208, startPoint y: 176, endPoint x: 149, endPoint y: 85, distance: 108.6
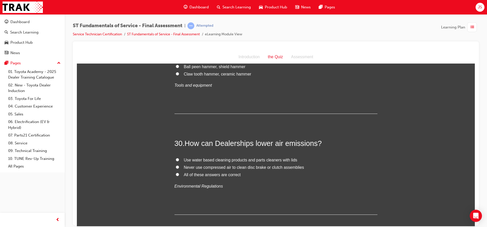
scroll to position [3328, 0]
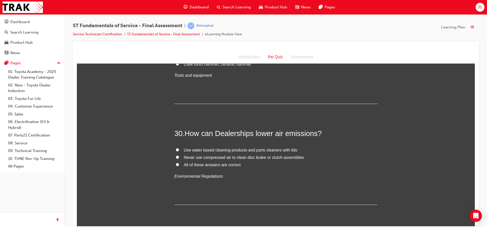
click at [176, 165] on input "All of these answers are correct" at bounding box center [177, 163] width 3 height 3
radio input "true"
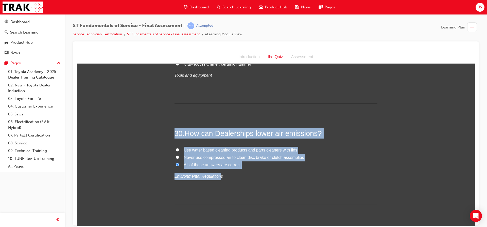
drag, startPoint x: 218, startPoint y: 176, endPoint x: 166, endPoint y: 119, distance: 77.1
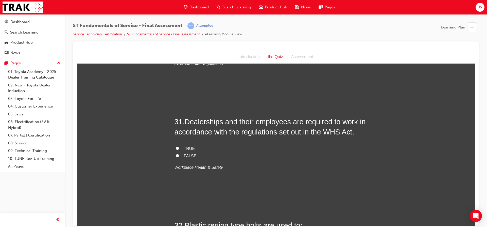
scroll to position [3455, 0]
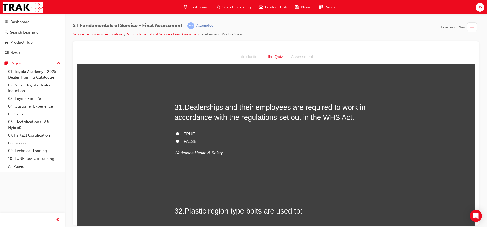
click at [176, 133] on input "TRUE" at bounding box center [177, 133] width 3 height 3
radio input "true"
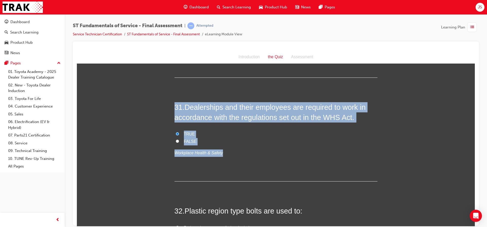
drag, startPoint x: 218, startPoint y: 153, endPoint x: 154, endPoint y: 100, distance: 82.7
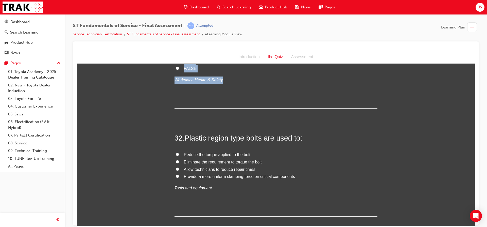
scroll to position [3557, 0]
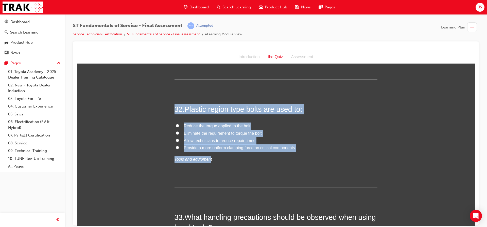
drag, startPoint x: 207, startPoint y: 159, endPoint x: 161, endPoint y: 98, distance: 75.8
click at [176, 147] on input "Provide a more uniform clamping force on critical components" at bounding box center [177, 146] width 3 height 3
radio input "true"
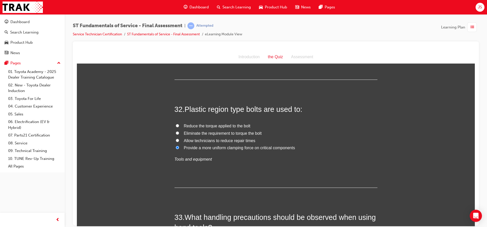
click at [311, 173] on div "32 . Plastic region type bolts are used to: Reduce the torque applied to the bo…" at bounding box center [276, 146] width 203 height 84
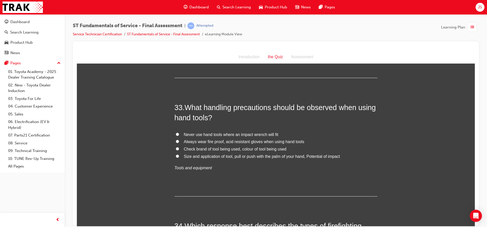
scroll to position [3658, 0]
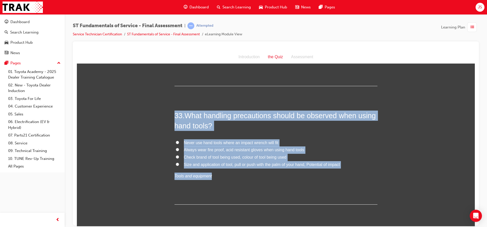
drag, startPoint x: 207, startPoint y: 175, endPoint x: 169, endPoint y: 110, distance: 75.5
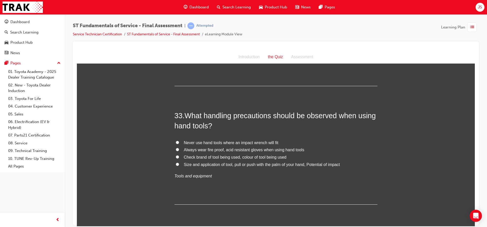
click at [176, 162] on input "Size and application of tool, pull or push with the palm of your hand, Potentia…" at bounding box center [177, 163] width 3 height 3
radio input "true"
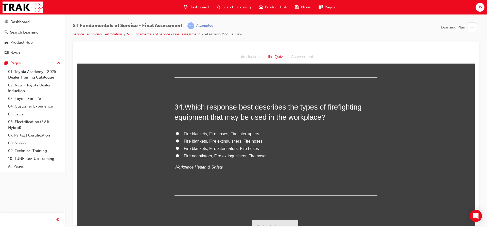
scroll to position [3793, 0]
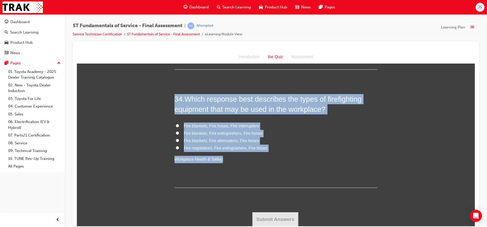
drag, startPoint x: 217, startPoint y: 159, endPoint x: 162, endPoint y: 86, distance: 91.9
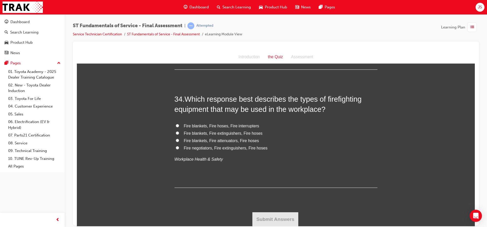
click at [176, 133] on input "Fire blankets, Fire extinguishers, Fire hoses" at bounding box center [177, 132] width 3 height 3
radio input "true"
click at [260, 221] on button "Submit Answers" at bounding box center [276, 219] width 46 height 14
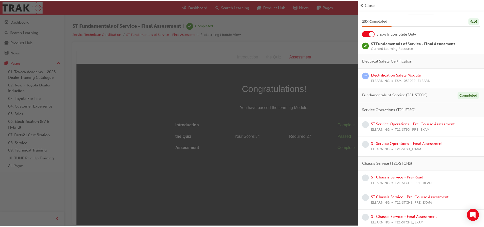
scroll to position [0, 0]
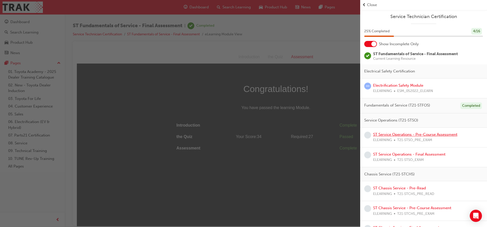
click at [425, 134] on link "ST Service Operations - Pre-Course Assessment" at bounding box center [415, 134] width 84 height 5
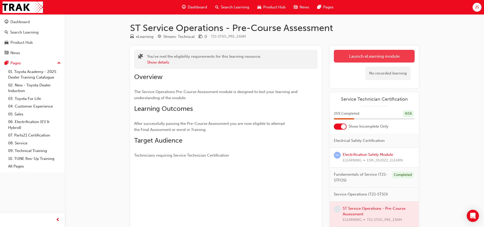
click at [356, 58] on link "Launch eLearning module" at bounding box center [374, 56] width 81 height 13
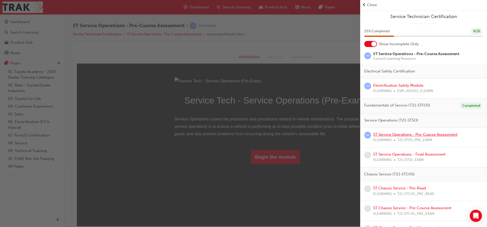
click at [387, 134] on link "ST Service Operations - Pre-Course Assessment" at bounding box center [415, 134] width 84 height 5
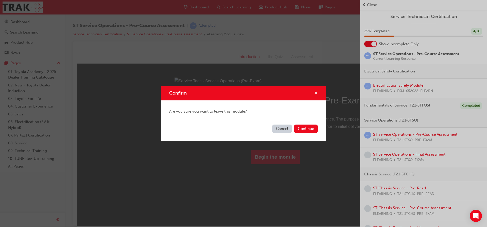
click at [316, 92] on span "cross-icon" at bounding box center [316, 93] width 4 height 5
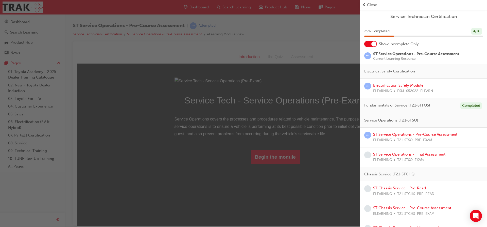
click at [310, 101] on div "button" at bounding box center [180, 113] width 360 height 227
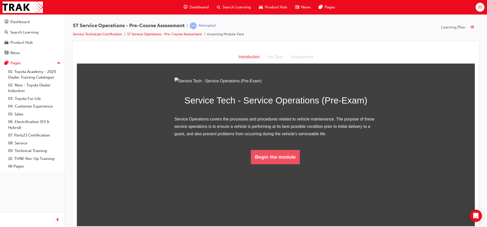
click at [271, 164] on button "Begin the module" at bounding box center [275, 157] width 49 height 14
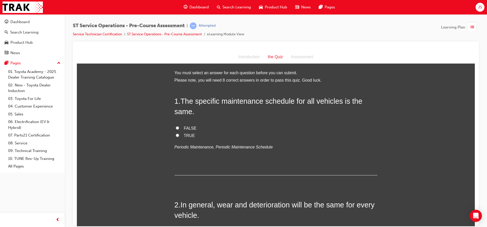
click at [176, 127] on input "FALSE" at bounding box center [177, 127] width 3 height 3
radio input "true"
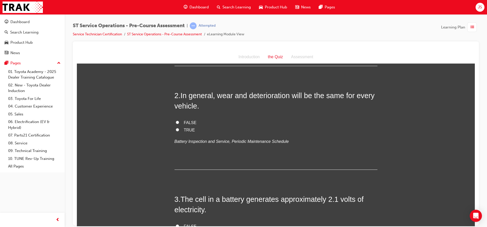
scroll to position [102, 0]
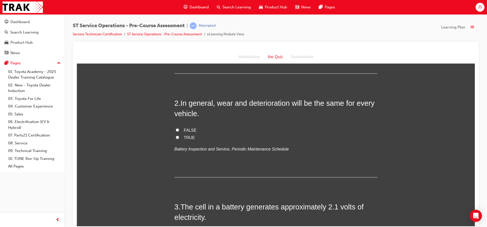
click at [175, 128] on label "FALSE" at bounding box center [276, 129] width 203 height 7
click at [176, 128] on input "FALSE" at bounding box center [177, 129] width 3 height 3
radio input "true"
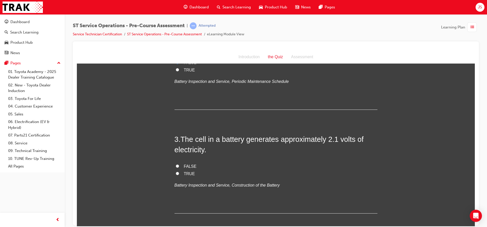
scroll to position [178, 0]
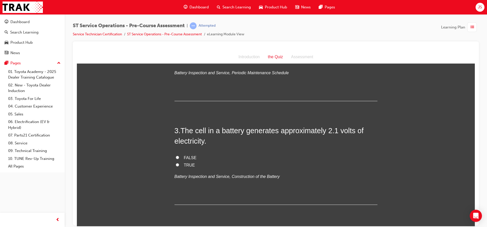
click at [176, 164] on input "TRUE" at bounding box center [177, 164] width 3 height 3
radio input "true"
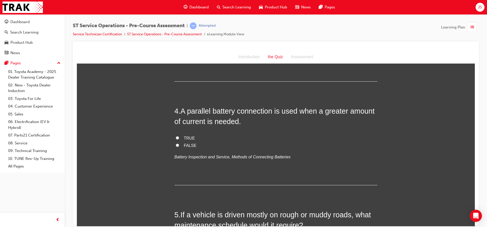
scroll to position [305, 0]
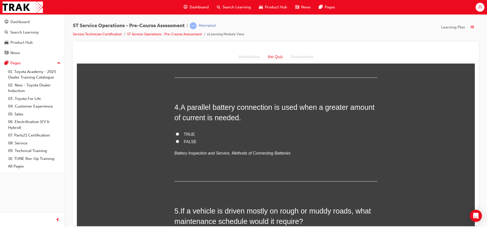
click at [176, 133] on input "TRUE" at bounding box center [177, 133] width 3 height 3
radio input "true"
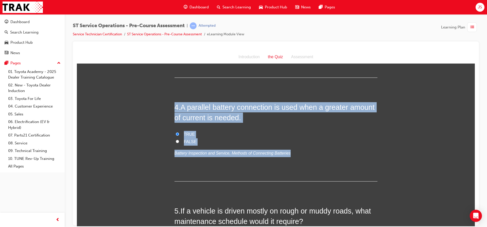
drag, startPoint x: 280, startPoint y: 153, endPoint x: 166, endPoint y: 100, distance: 126.2
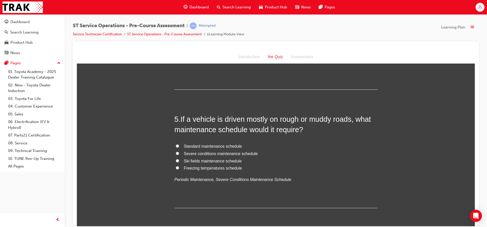
scroll to position [406, 0]
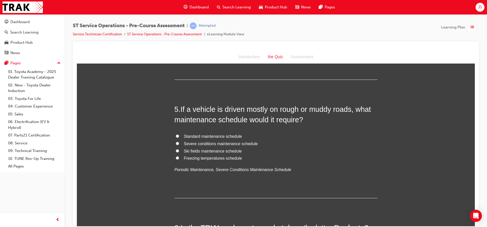
click at [176, 143] on input "Severe conditions maintenance schedule" at bounding box center [177, 142] width 3 height 3
radio input "true"
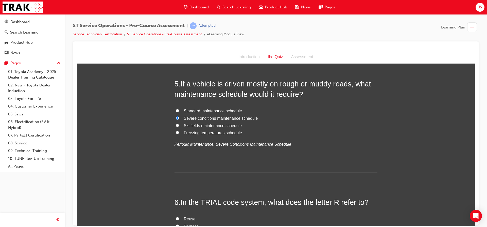
click at [280, 144] on p "Periodic Maintenance, Severe Conditions Maintenance Schedule" at bounding box center [276, 143] width 203 height 7
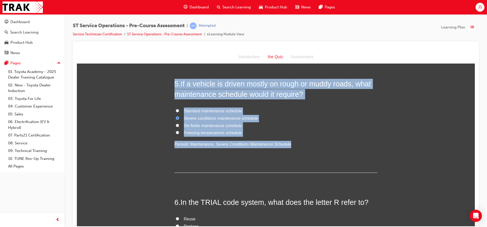
drag, startPoint x: 280, startPoint y: 144, endPoint x: 150, endPoint y: 80, distance: 144.6
click at [150, 80] on div "You must select an answer for each question before you can submit. Please note,…" at bounding box center [276, 198] width 398 height 1122
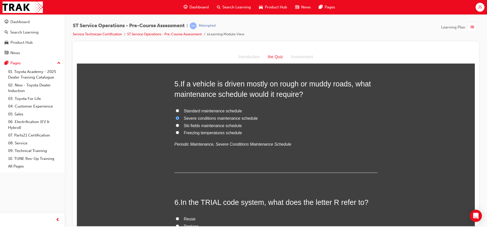
click at [146, 161] on div "You must select an answer for each question before you can submit. Please note,…" at bounding box center [276, 198] width 398 height 1122
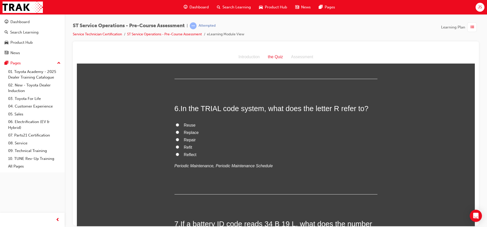
scroll to position [533, 0]
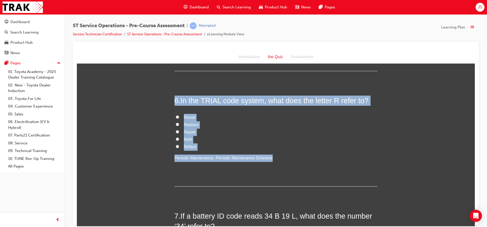
drag, startPoint x: 263, startPoint y: 157, endPoint x: 140, endPoint y: 91, distance: 140.0
click at [140, 91] on div "You must select an answer for each question before you can submit. Please note,…" at bounding box center [276, 97] width 398 height 1122
click at [164, 124] on div "You must select an answer for each question before you can submit. Please note,…" at bounding box center [276, 97] width 398 height 1122
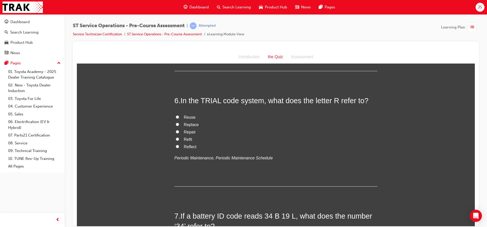
click at [176, 130] on input "Repair" at bounding box center [177, 131] width 3 height 3
radio input "true"
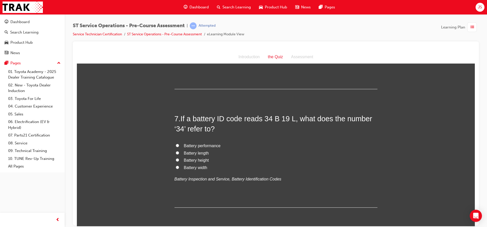
scroll to position [660, 0]
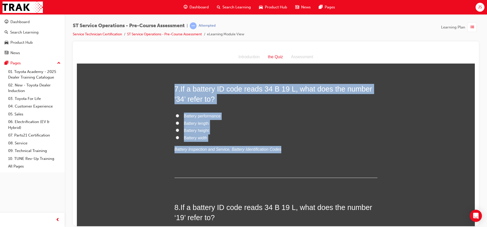
drag, startPoint x: 272, startPoint y: 150, endPoint x: 125, endPoint y: 71, distance: 166.6
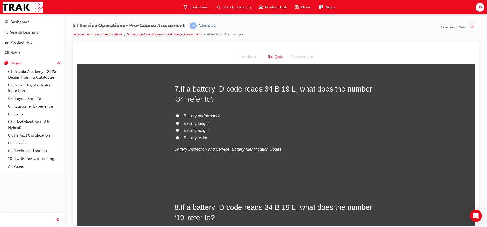
click at [176, 115] on input "Battery performance" at bounding box center [177, 115] width 3 height 3
radio input "true"
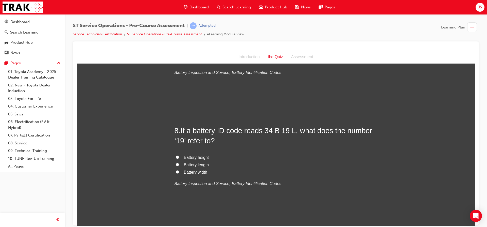
scroll to position [736, 0]
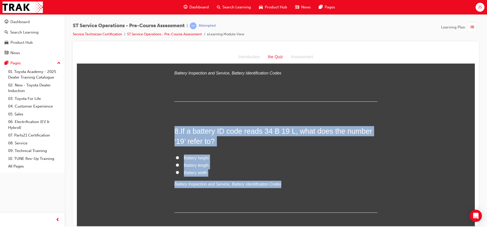
drag, startPoint x: 272, startPoint y: 183, endPoint x: 173, endPoint y: 122, distance: 117.2
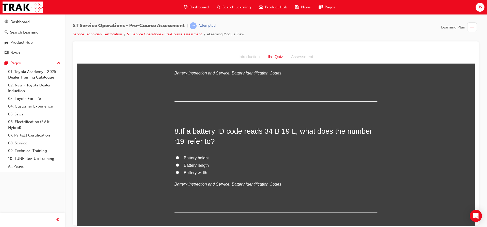
click at [176, 164] on input "Battery length" at bounding box center [177, 164] width 3 height 3
radio input "true"
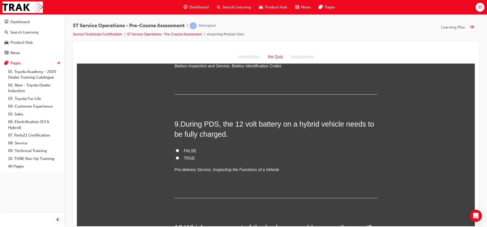
scroll to position [863, 0]
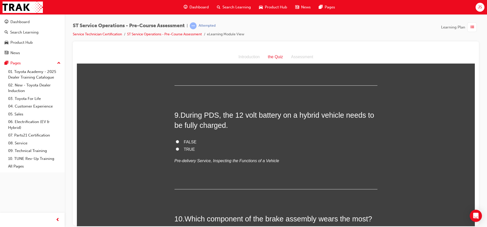
click at [177, 142] on label "FALSE" at bounding box center [276, 141] width 203 height 7
click at [177, 142] on input "FALSE" at bounding box center [177, 141] width 3 height 3
radio input "true"
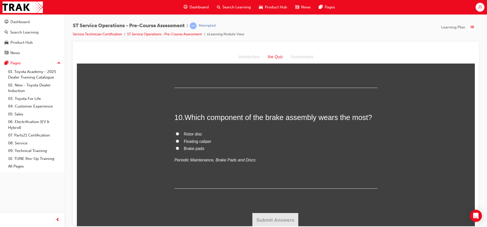
scroll to position [965, 0]
click at [176, 147] on input "Brake pads" at bounding box center [177, 147] width 3 height 3
radio input "true"
click at [279, 214] on button "Submit Answers" at bounding box center [276, 219] width 46 height 14
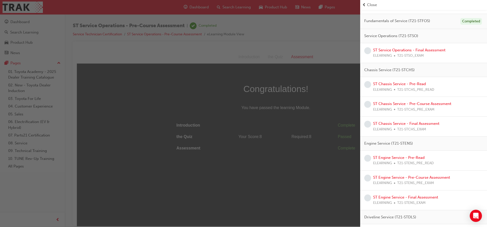
scroll to position [93, 0]
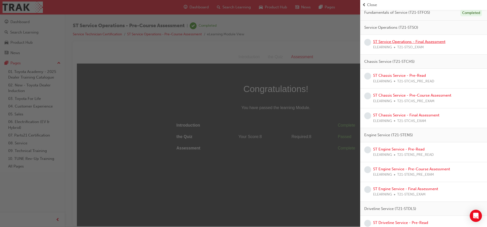
click at [397, 42] on link "ST Service Operations - Final Assessment" at bounding box center [409, 41] width 72 height 5
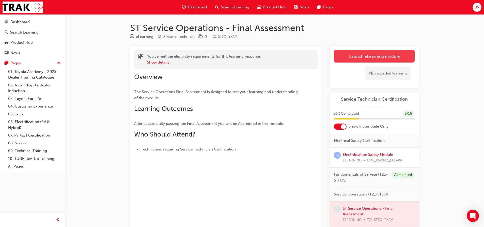
click at [370, 55] on link "Launch eLearning module" at bounding box center [374, 56] width 81 height 13
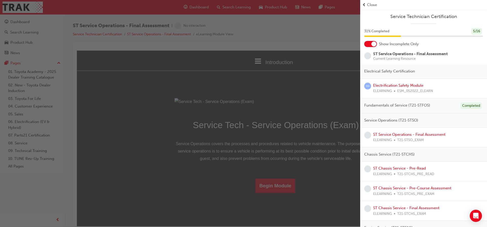
click at [309, 122] on div "button" at bounding box center [180, 113] width 360 height 227
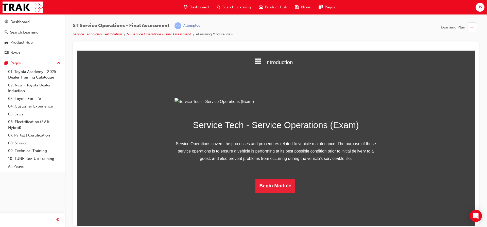
scroll to position [23, 0]
drag, startPoint x: 473, startPoint y: 76, endPoint x: 553, endPoint y: 182, distance: 133.2
click at [263, 192] on button "Begin Module" at bounding box center [276, 185] width 40 height 14
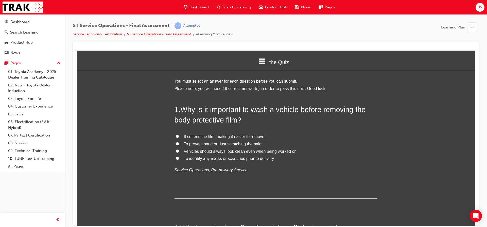
click at [175, 135] on label "It softens the film, making it easier to remove" at bounding box center [276, 136] width 203 height 7
click at [176, 135] on input "It softens the film, making it easier to remove" at bounding box center [177, 135] width 3 height 3
radio input "true"
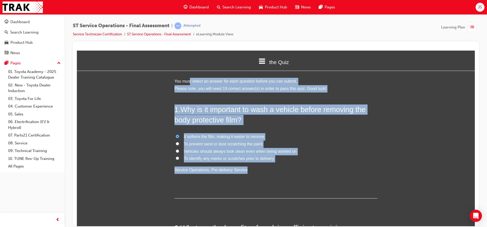
drag, startPoint x: 240, startPoint y: 169, endPoint x: 188, endPoint y: 83, distance: 100.8
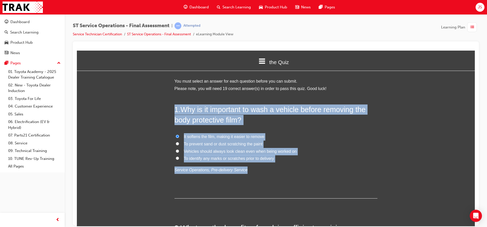
drag, startPoint x: 240, startPoint y: 170, endPoint x: 161, endPoint y: 104, distance: 102.2
click at [176, 143] on input "To prevent sand or dust scratching the paint" at bounding box center [177, 143] width 3 height 3
radio input "true"
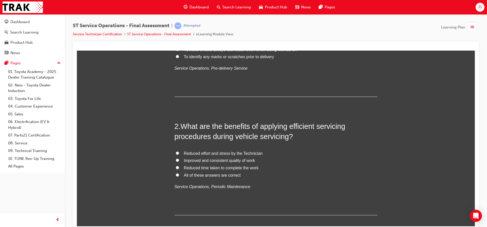
scroll to position [127, 0]
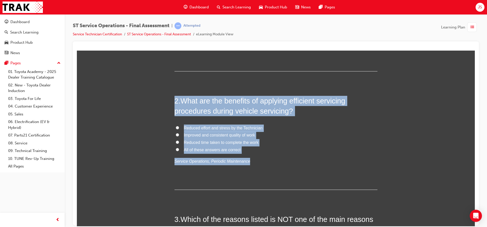
drag, startPoint x: 242, startPoint y: 161, endPoint x: 165, endPoint y: 93, distance: 102.4
click at [176, 148] on input "All of these answers are correct" at bounding box center [177, 148] width 3 height 3
radio input "true"
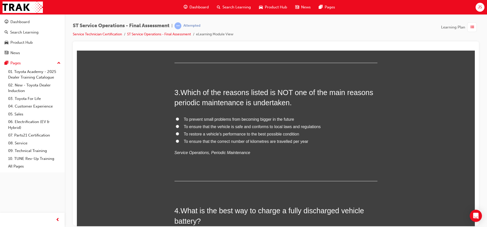
scroll to position [254, 0]
click at [175, 116] on label "To prevent small problems from becoming bigger in the future" at bounding box center [276, 118] width 203 height 7
click at [176, 117] on input "To prevent small problems from becoming bigger in the future" at bounding box center [177, 118] width 3 height 3
radio input "true"
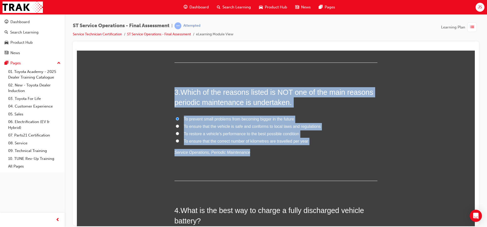
drag, startPoint x: 242, startPoint y: 152, endPoint x: 123, endPoint y: 69, distance: 144.7
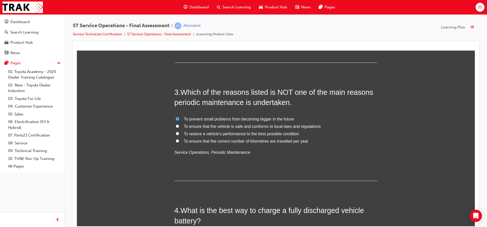
click at [176, 126] on input "To ensure that the vehicle is safe and conforms to local laws and regulations" at bounding box center [177, 125] width 3 height 3
radio input "true"
click at [177, 141] on label "To ensure that the correct number of kilometres are travelled per year" at bounding box center [276, 140] width 203 height 7
click at [177, 141] on input "To ensure that the correct number of kilometres are travelled per year" at bounding box center [177, 140] width 3 height 3
radio input "true"
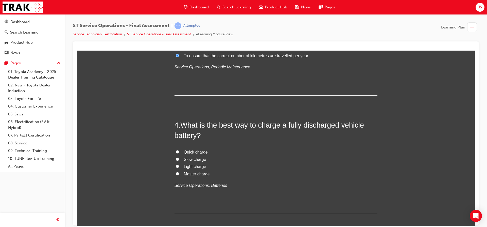
scroll to position [355, 0]
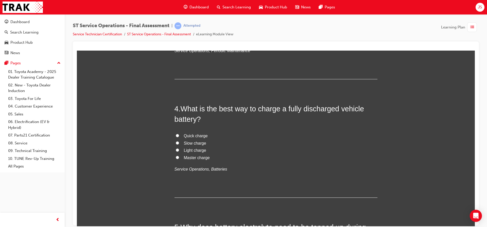
click at [176, 134] on input "Quick charge" at bounding box center [177, 135] width 3 height 3
radio input "true"
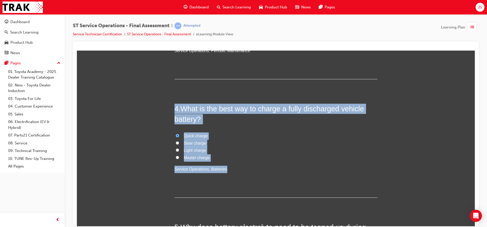
drag, startPoint x: 221, startPoint y: 169, endPoint x: 125, endPoint y: 96, distance: 120.5
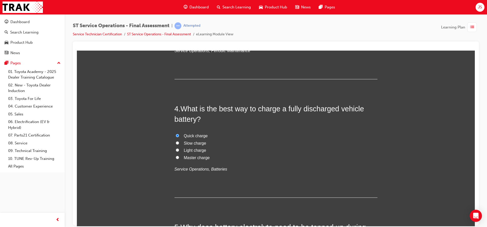
click at [175, 139] on label "Slow charge" at bounding box center [276, 142] width 203 height 7
click at [176, 141] on input "Slow charge" at bounding box center [177, 142] width 3 height 3
radio input "true"
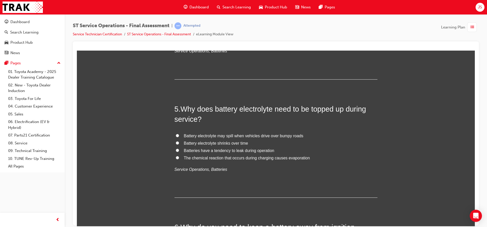
scroll to position [482, 0]
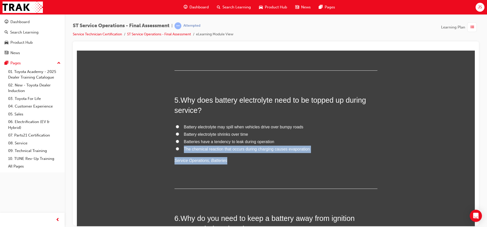
drag, startPoint x: 221, startPoint y: 161, endPoint x: 165, endPoint y: 122, distance: 68.7
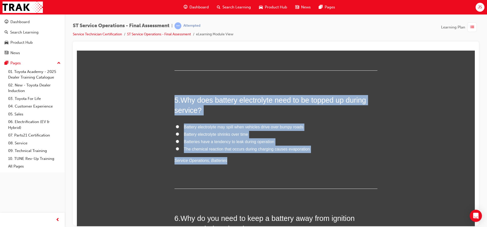
drag, startPoint x: 221, startPoint y: 160, endPoint x: 158, endPoint y: 91, distance: 94.0
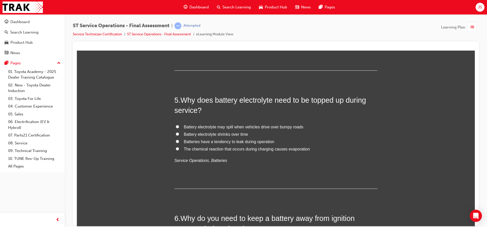
click at [176, 148] on input "The chemical reaction that occurs during charging causes evaporation" at bounding box center [177, 148] width 3 height 3
radio input "true"
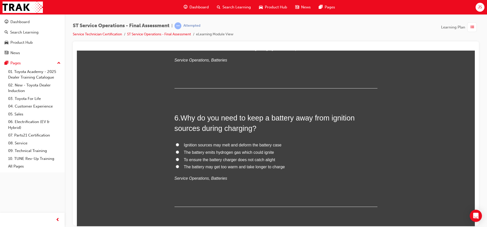
scroll to position [584, 0]
click at [176, 151] on input "The battery emits hydrogen gas which could ignite" at bounding box center [177, 150] width 3 height 3
radio input "true"
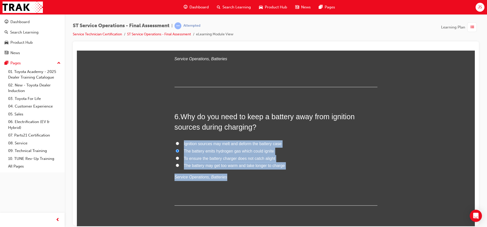
drag, startPoint x: 221, startPoint y: 177, endPoint x: 154, endPoint y: 136, distance: 78.1
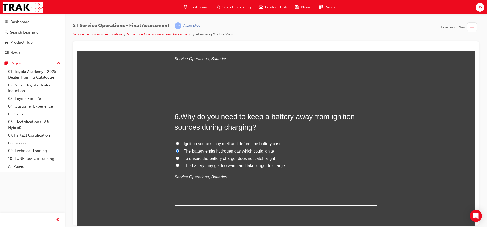
click at [226, 192] on div "6 . Why do you need to keep a battery away from ignition sources during chargin…" at bounding box center [276, 158] width 203 height 94
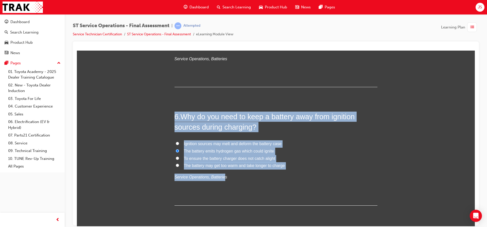
drag, startPoint x: 221, startPoint y: 177, endPoint x: 158, endPoint y: 113, distance: 89.6
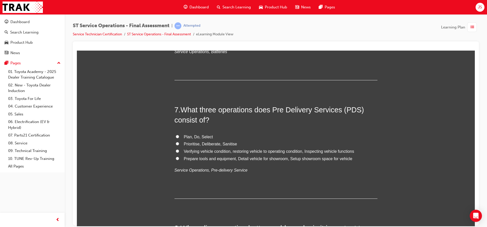
scroll to position [711, 0]
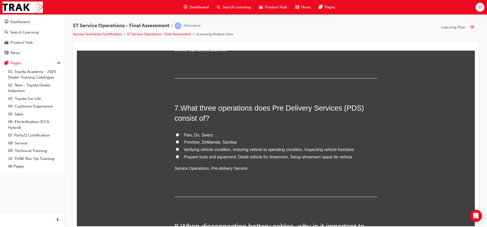
click at [176, 149] on input "Verifying vehicle condition, restoring vehicle to operating condition, Inspecti…" at bounding box center [177, 148] width 3 height 3
radio input "true"
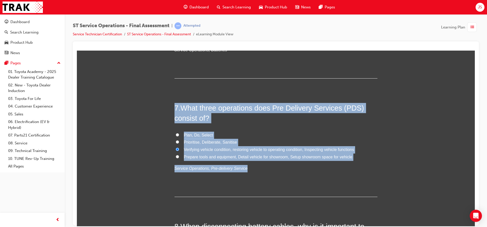
drag, startPoint x: 240, startPoint y: 167, endPoint x: 170, endPoint y: 107, distance: 91.6
click at [269, 130] on div "7 . What three operations does Pre Delivery Services (PDS) consist of? Plan, Do…" at bounding box center [276, 150] width 203 height 94
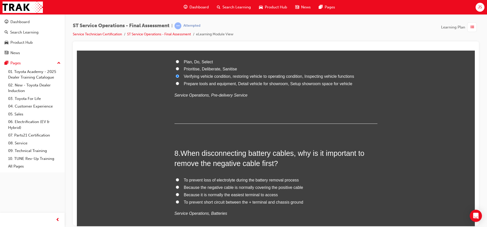
scroll to position [838, 0]
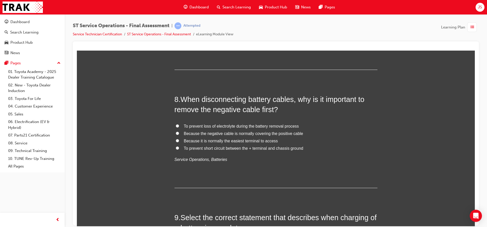
click at [176, 147] on input "To prevent short circuit between the + terminal and chassis ground" at bounding box center [177, 147] width 3 height 3
radio input "true"
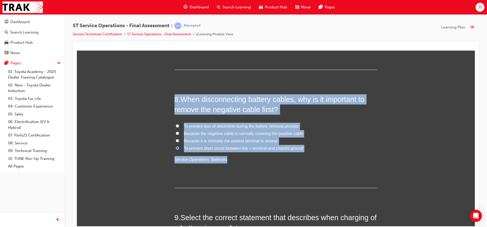
drag, startPoint x: 221, startPoint y: 159, endPoint x: 143, endPoint y: 89, distance: 105.0
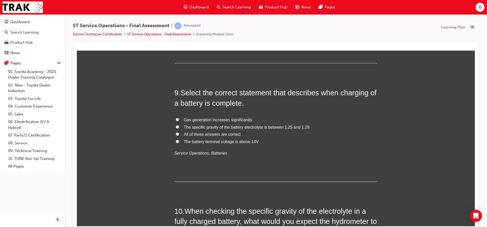
scroll to position [965, 0]
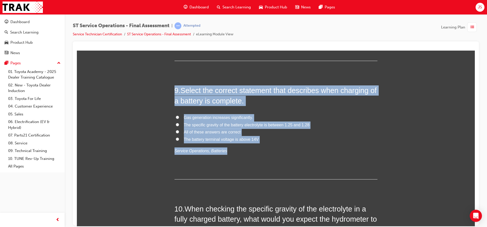
drag, startPoint x: 221, startPoint y: 151, endPoint x: 131, endPoint y: 80, distance: 114.6
click at [176, 131] on input "All of these answers are correct" at bounding box center [177, 131] width 3 height 3
radio input "true"
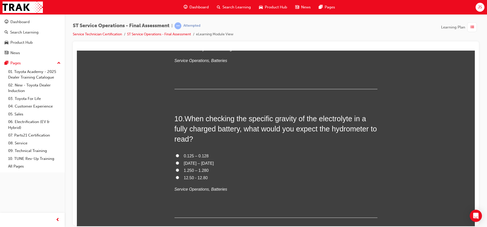
scroll to position [1066, 0]
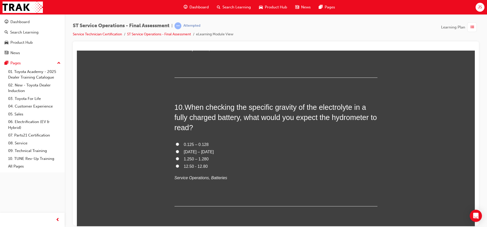
click at [178, 158] on label "1.250 – 1.280" at bounding box center [276, 158] width 203 height 7
click at [178, 158] on input "1.250 – 1.280" at bounding box center [177, 158] width 3 height 3
radio input "true"
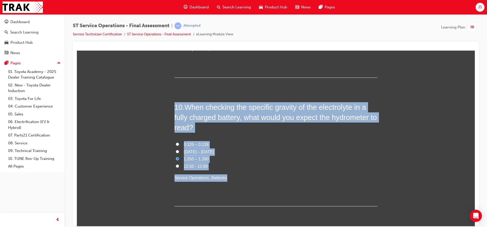
drag, startPoint x: 221, startPoint y: 178, endPoint x: 156, endPoint y: 97, distance: 104.1
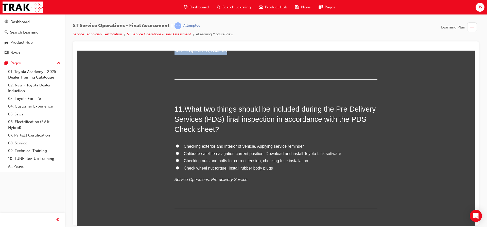
scroll to position [1193, 0]
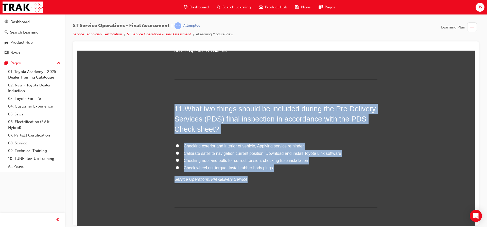
drag, startPoint x: 240, startPoint y: 178, endPoint x: 128, endPoint y: 92, distance: 141.0
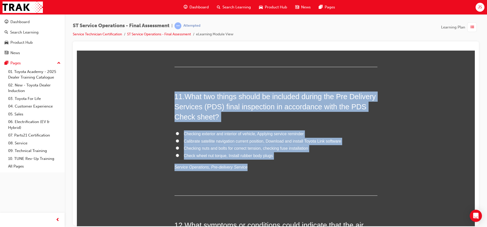
scroll to position [1218, 0]
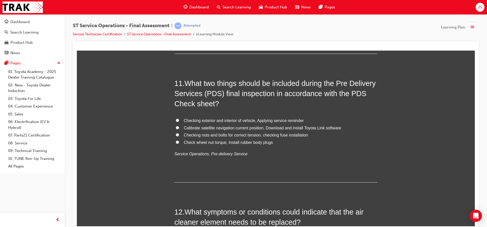
click at [284, 171] on div "11 . What two things should be included during the Pre Delivery Services (PDS) …" at bounding box center [276, 130] width 203 height 104
click at [177, 121] on label "Checking exterior and interior of vehicle, Applying service reminder" at bounding box center [276, 120] width 203 height 7
click at [177, 121] on input "Checking exterior and interior of vehicle, Applying service reminder" at bounding box center [177, 119] width 3 height 3
radio input "true"
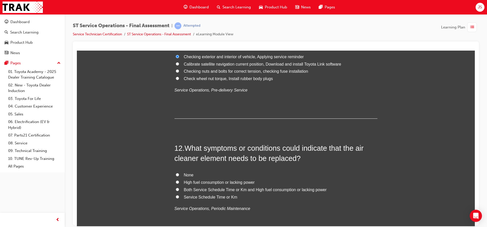
scroll to position [1320, 0]
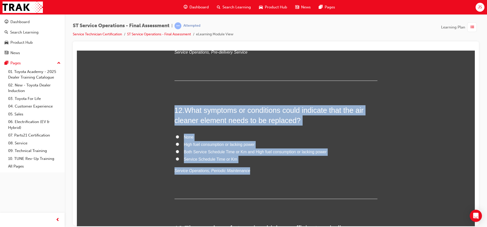
drag, startPoint x: 242, startPoint y: 169, endPoint x: 145, endPoint y: 108, distance: 115.1
click at [145, 108] on div "You must select an answer for each question before you can submit. Please note,…" at bounding box center [276, 182] width 398 height 2850
click at [312, 159] on label "Service Schedule Time or Km" at bounding box center [276, 158] width 203 height 7
click at [179, 159] on input "Service Schedule Time or Km" at bounding box center [177, 158] width 3 height 3
radio input "true"
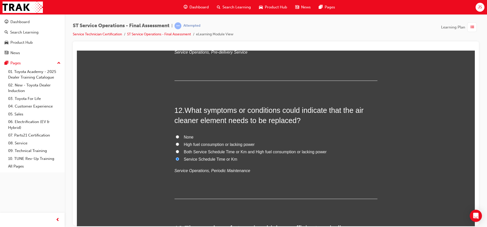
click at [176, 152] on input "Both Service Schedule Time or Km and High fuel consumption or lacking power" at bounding box center [177, 151] width 3 height 3
radio input "true"
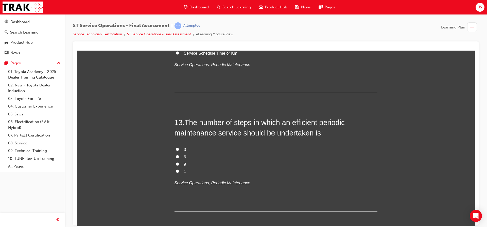
scroll to position [1447, 0]
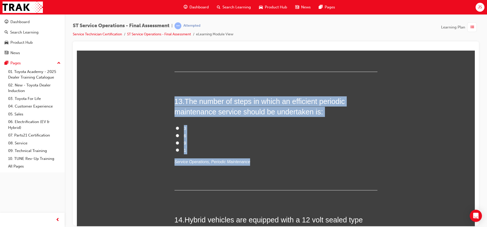
drag, startPoint x: 242, startPoint y: 162, endPoint x: 139, endPoint y: 81, distance: 131.3
click at [139, 81] on div "You must select an answer for each question before you can submit. Please note,…" at bounding box center [276, 55] width 398 height 2850
click at [130, 127] on div "You must select an answer for each question before you can submit. Please note,…" at bounding box center [276, 55] width 398 height 2850
click at [176, 135] on input "6" at bounding box center [177, 135] width 3 height 3
radio input "true"
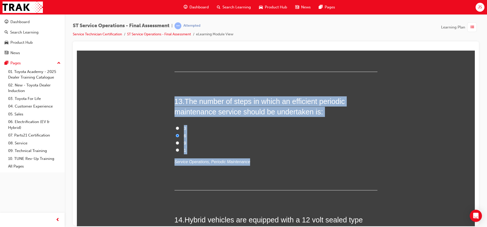
drag, startPoint x: 142, startPoint y: 137, endPoint x: 139, endPoint y: 97, distance: 40.2
click at [139, 97] on div "You must select an answer for each question before you can submit. Please note,…" at bounding box center [276, 55] width 398 height 2850
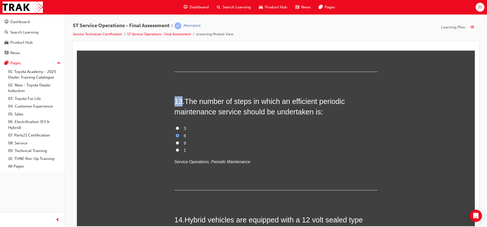
click at [139, 97] on div "You must select an answer for each question before you can submit. Please note,…" at bounding box center [276, 55] width 398 height 2850
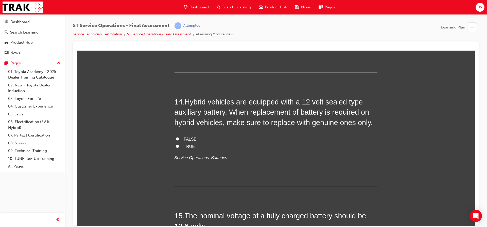
scroll to position [1574, 0]
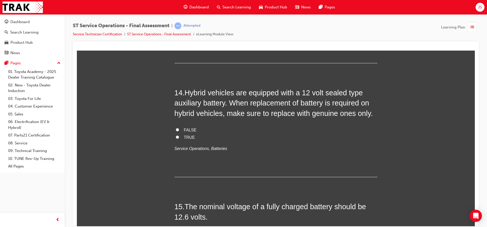
click at [176, 137] on input "TRUE" at bounding box center [177, 136] width 3 height 3
radio input "true"
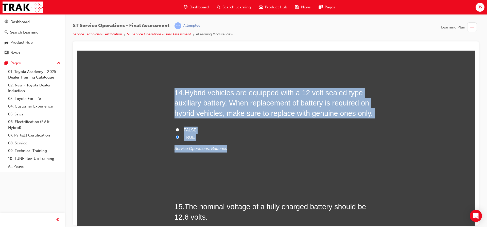
drag, startPoint x: 221, startPoint y: 147, endPoint x: 135, endPoint y: 76, distance: 111.3
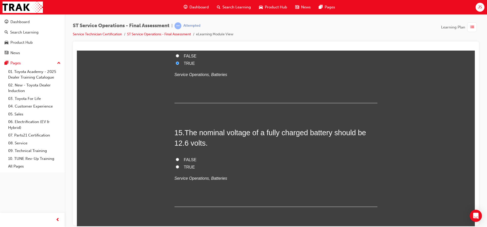
scroll to position [1675, 0]
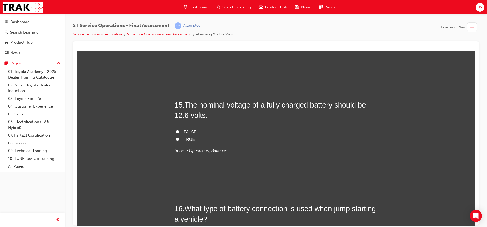
click at [178, 130] on label "FALSE" at bounding box center [276, 131] width 203 height 7
click at [178, 130] on input "FALSE" at bounding box center [177, 131] width 3 height 3
radio input "true"
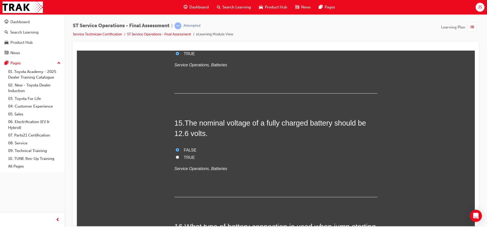
scroll to position [1650, 0]
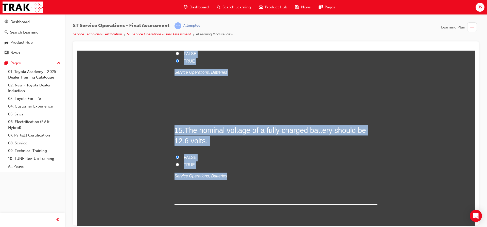
drag, startPoint x: 221, startPoint y: 175, endPoint x: 91, endPoint y: 83, distance: 159.6
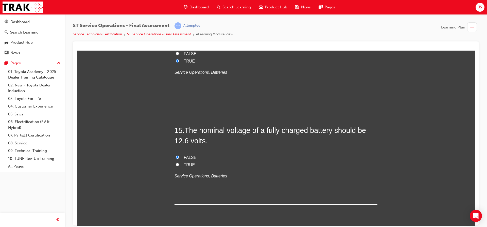
click at [176, 162] on input "TRUE" at bounding box center [177, 163] width 3 height 3
radio input "true"
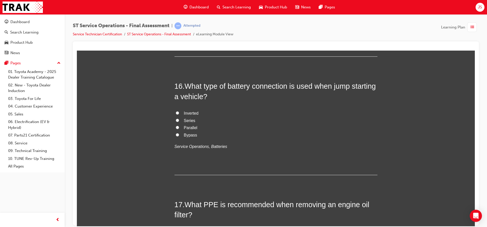
scroll to position [1802, 0]
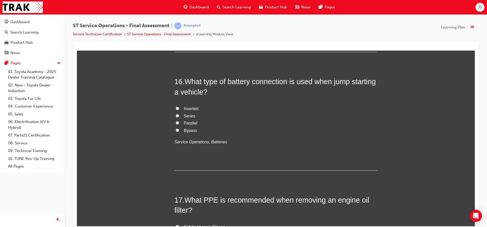
click at [176, 116] on input "Series" at bounding box center [177, 115] width 3 height 3
radio input "true"
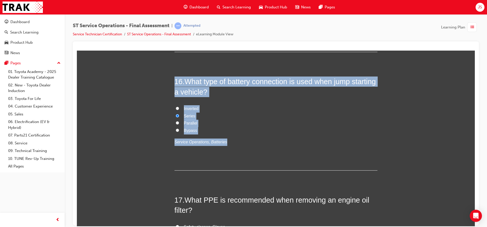
drag, startPoint x: 221, startPoint y: 142, endPoint x: 165, endPoint y: 77, distance: 85.9
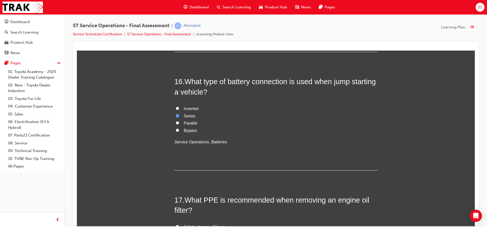
click at [177, 121] on input "Parallel" at bounding box center [177, 122] width 3 height 3
radio input "true"
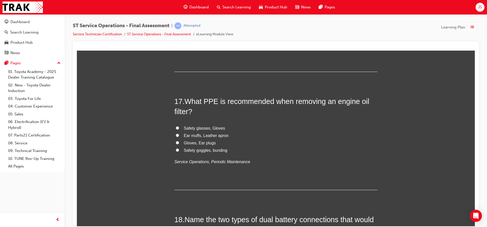
scroll to position [1904, 0]
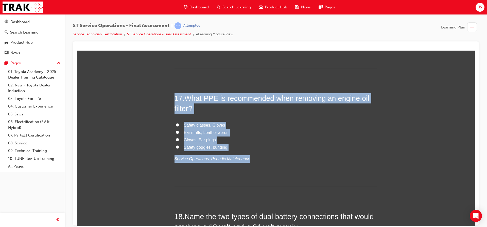
drag, startPoint x: 243, startPoint y: 159, endPoint x: 128, endPoint y: 51, distance: 157.0
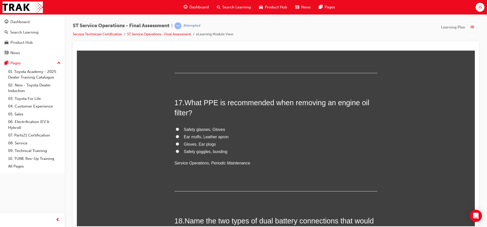
click at [182, 176] on div "17 . What PPE is recommended when removing an engine oil filter? Safety glasses…" at bounding box center [276, 144] width 203 height 94
click at [176, 129] on input "Safety glasses, Gloves" at bounding box center [177, 128] width 3 height 3
radio input "true"
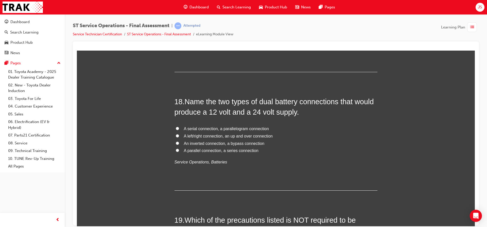
scroll to position [2026, 0]
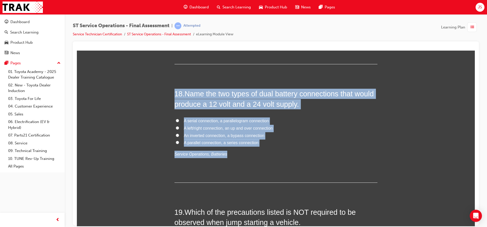
drag, startPoint x: 221, startPoint y: 155, endPoint x: 160, endPoint y: 91, distance: 88.3
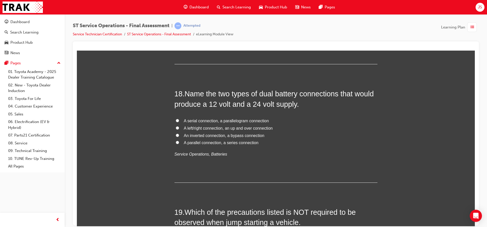
click at [176, 142] on input "A parallel connection, a series connection" at bounding box center [177, 141] width 3 height 3
radio input "true"
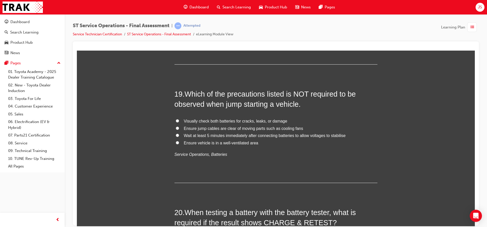
scroll to position [2153, 0]
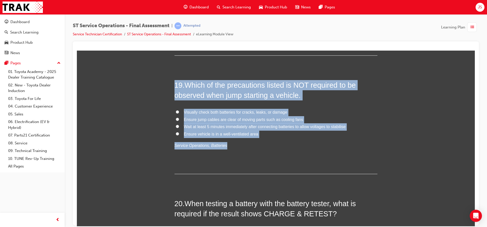
drag, startPoint x: 221, startPoint y: 145, endPoint x: 151, endPoint y: 75, distance: 99.1
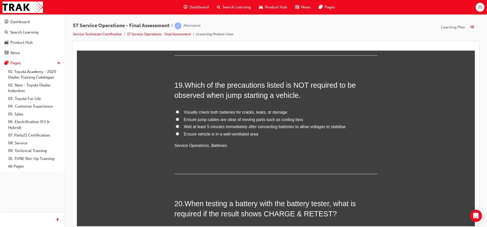
click at [175, 125] on label "Wait at least 5 minutes immediately after connecting batteries to allow voltage…" at bounding box center [276, 126] width 203 height 7
click at [176, 125] on input "Wait at least 5 minutes immediately after connecting batteries to allow voltage…" at bounding box center [177, 125] width 3 height 3
radio input "true"
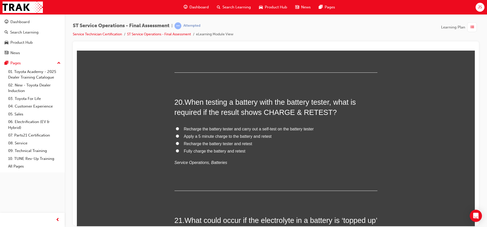
scroll to position [2255, 0]
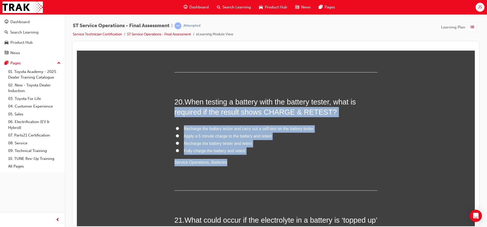
drag, startPoint x: 221, startPoint y: 162, endPoint x: 159, endPoint y: 108, distance: 82.9
click at [243, 159] on p "Service Operations, Batteries" at bounding box center [276, 161] width 203 height 7
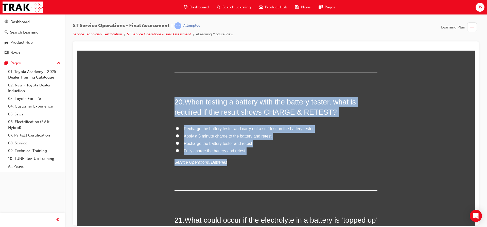
drag, startPoint x: 222, startPoint y: 162, endPoint x: 158, endPoint y: 95, distance: 92.5
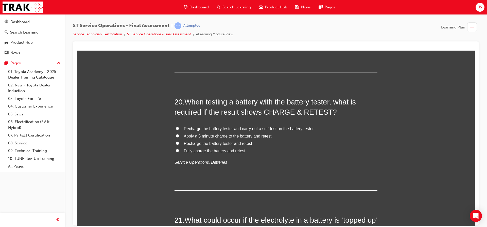
click at [176, 152] on label "Fully charge the battery and retest" at bounding box center [276, 150] width 203 height 7
click at [176, 152] on input "Fully charge the battery and retest" at bounding box center [177, 150] width 3 height 3
radio input "true"
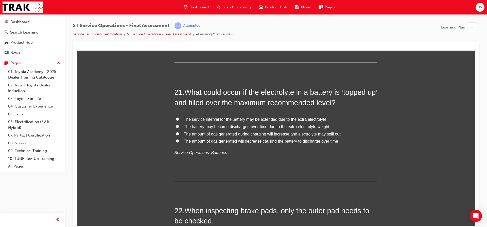
scroll to position [2382, 0]
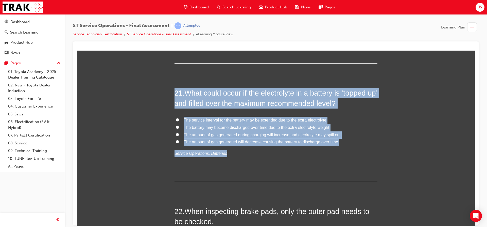
drag, startPoint x: 221, startPoint y: 153, endPoint x: 163, endPoint y: 97, distance: 80.6
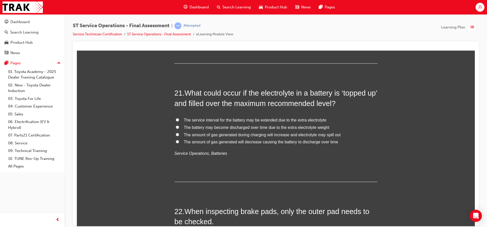
click at [176, 135] on input "The amount of gas generated during charging will increase and electrolyte may s…" at bounding box center [177, 134] width 3 height 3
radio input "true"
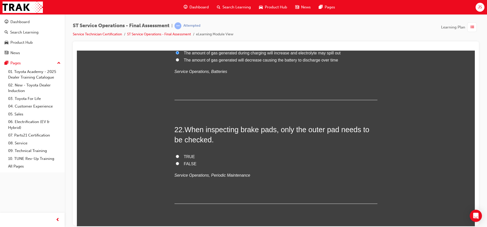
scroll to position [2483, 0]
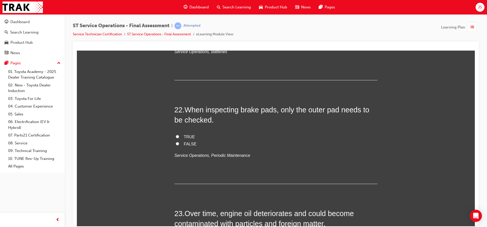
click at [176, 135] on input "TRUE" at bounding box center [177, 136] width 3 height 3
radio input "true"
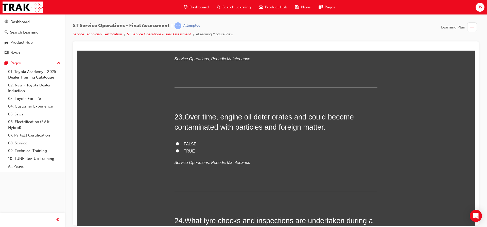
scroll to position [2585, 0]
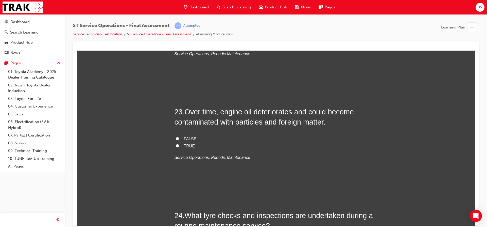
click at [177, 145] on input "TRUE" at bounding box center [177, 145] width 3 height 3
radio input "true"
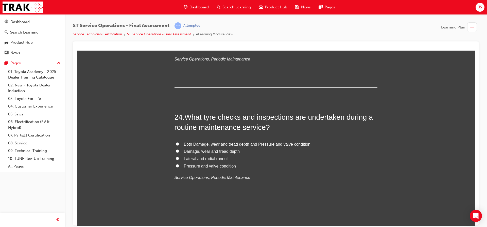
scroll to position [2687, 0]
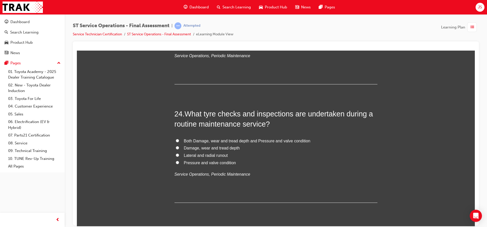
click at [176, 139] on input "Both Damage, wear and tread depth and Pressure and valve condition" at bounding box center [177, 140] width 3 height 3
radio input "true"
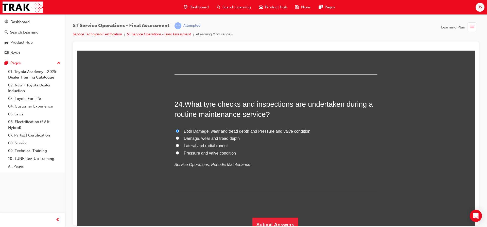
scroll to position [2701, 0]
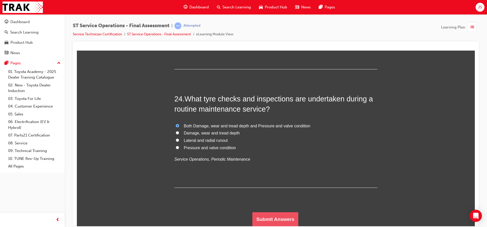
click at [266, 218] on button "Submit Answers" at bounding box center [276, 219] width 46 height 14
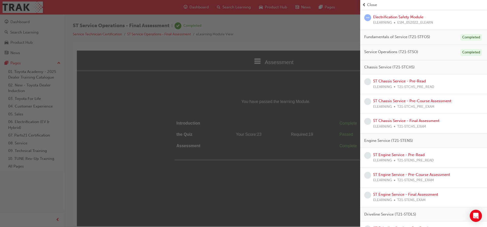
scroll to position [68, 0]
click at [400, 82] on link "ST Chassis Service - Pre-Read" at bounding box center [399, 81] width 53 height 5
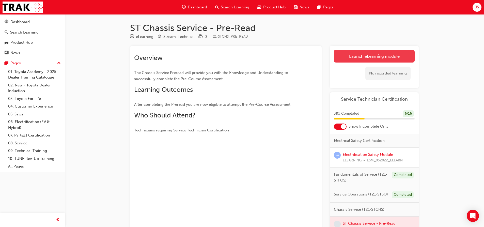
click at [397, 53] on link "Launch eLearning module" at bounding box center [374, 56] width 81 height 13
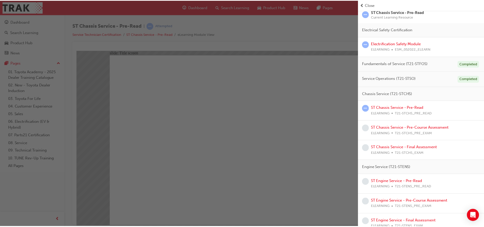
scroll to position [73, 0]
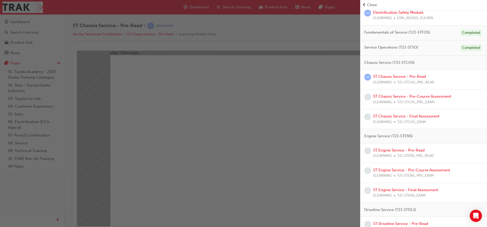
click at [285, 124] on div "button" at bounding box center [180, 113] width 360 height 227
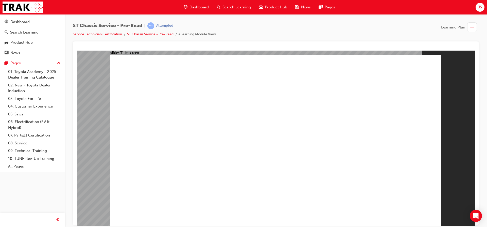
click at [202, 6] on span "Dashboard" at bounding box center [199, 7] width 19 height 6
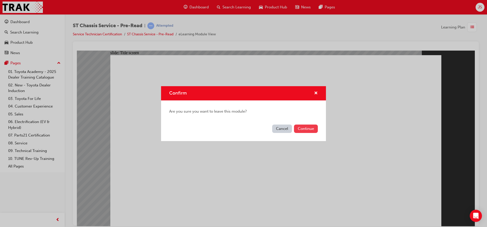
click at [298, 131] on button "Continue" at bounding box center [306, 128] width 24 height 8
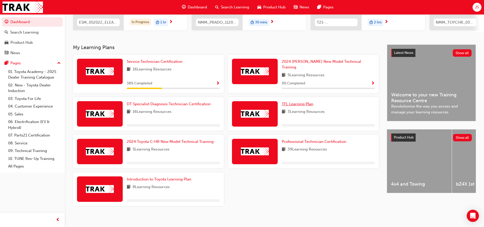
scroll to position [86, 0]
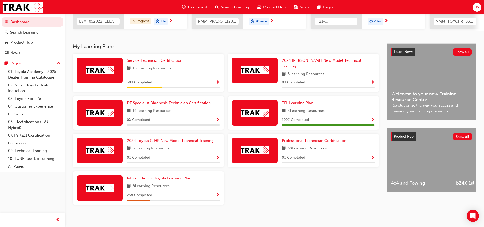
click at [174, 63] on span "Service Technician Certification" at bounding box center [155, 60] width 56 height 5
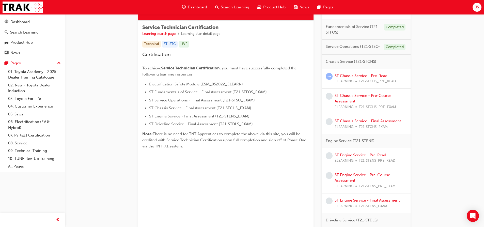
scroll to position [83, 0]
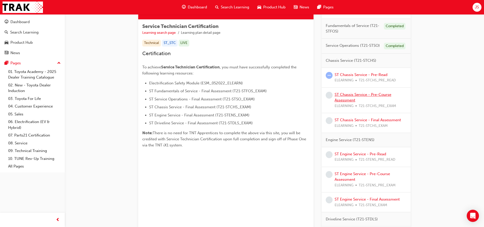
click at [376, 96] on link "ST Chassis Service - Pre-Course Assessment" at bounding box center [362, 97] width 57 height 10
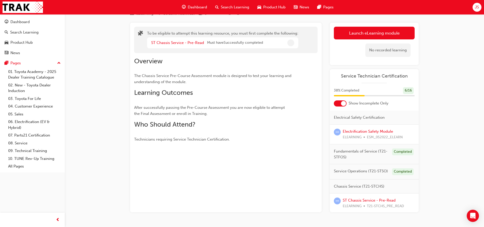
scroll to position [37, 0]
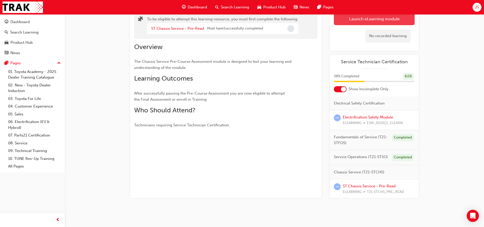
click at [355, 18] on button "Launch eLearning module" at bounding box center [374, 18] width 81 height 13
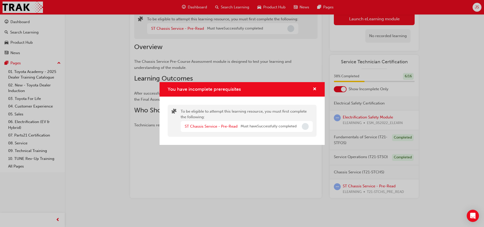
click at [305, 126] on span "Incomplete" at bounding box center [305, 126] width 7 height 7
click at [315, 87] on span "cross-icon" at bounding box center [314, 89] width 4 height 5
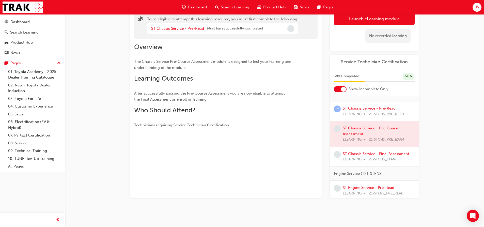
scroll to position [79, 0]
click at [372, 109] on link "ST Chassis Service - Pre-Read" at bounding box center [368, 106] width 53 height 5
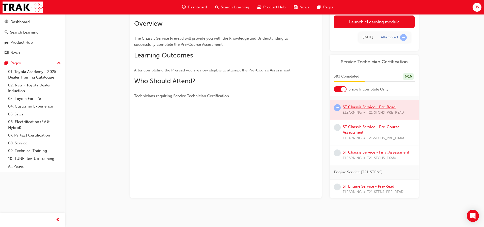
scroll to position [34, 0]
click at [384, 22] on link "Launch eLearning module" at bounding box center [374, 21] width 81 height 13
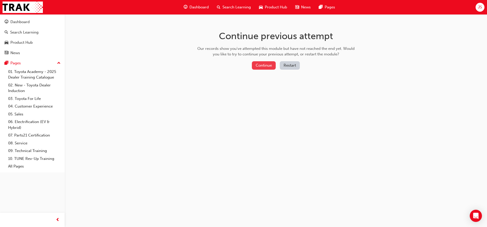
click at [261, 67] on button "Continue" at bounding box center [264, 65] width 24 height 8
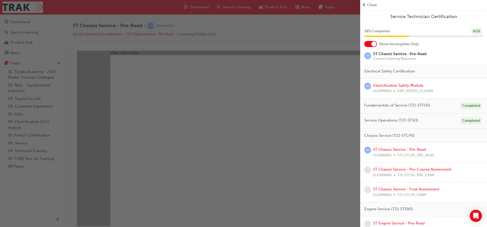
click at [311, 93] on div "button" at bounding box center [180, 113] width 360 height 227
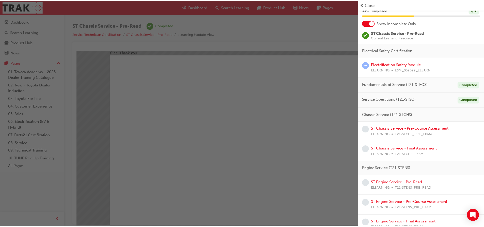
scroll to position [65, 0]
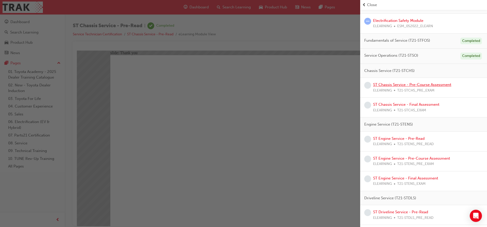
click at [441, 84] on link "ST Chassis Service - Pre-Course Assessment" at bounding box center [412, 84] width 78 height 5
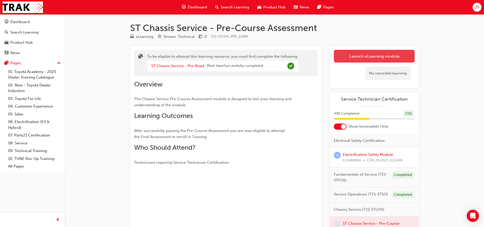
click at [392, 52] on button "Launch eLearning module" at bounding box center [374, 56] width 81 height 13
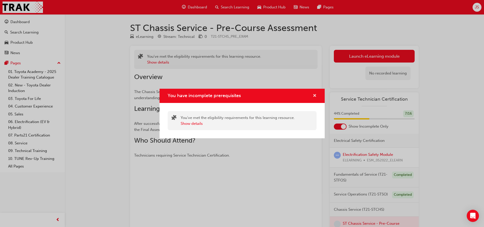
click at [315, 95] on span "cross-icon" at bounding box center [314, 96] width 4 height 5
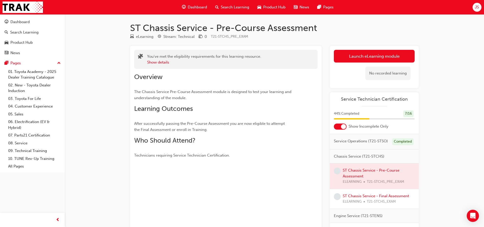
scroll to position [67, 0]
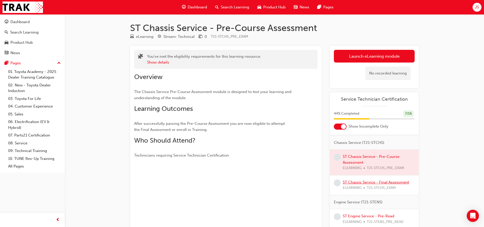
click at [392, 184] on link "ST Chassis Service - Final Assessment" at bounding box center [375, 182] width 66 height 5
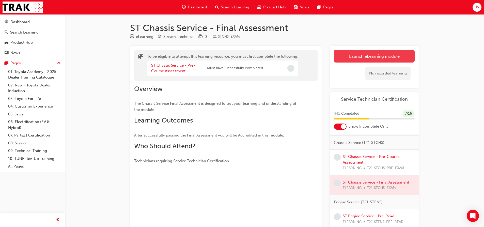
click at [380, 58] on button "Launch eLearning module" at bounding box center [374, 56] width 81 height 13
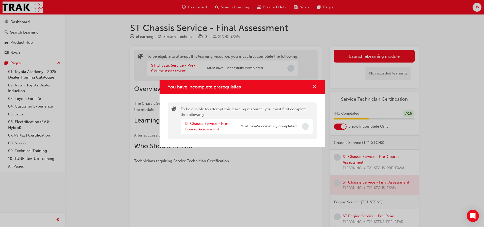
click at [315, 89] on button "You have incomplete prerequisites" at bounding box center [314, 87] width 4 height 6
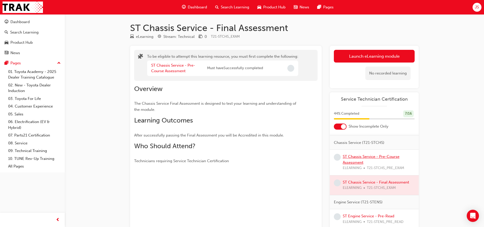
click at [350, 159] on link "ST Chassis Service - Pre-Course Assessment" at bounding box center [370, 159] width 57 height 10
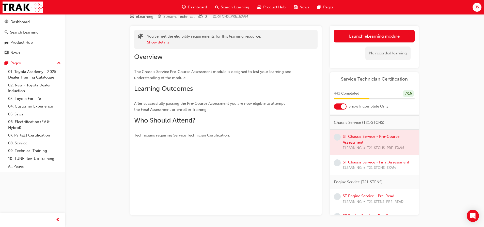
scroll to position [37, 0]
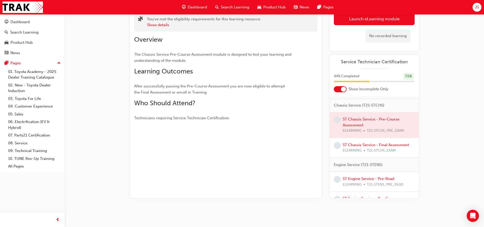
click at [351, 125] on div at bounding box center [373, 124] width 89 height 25
click at [351, 123] on div at bounding box center [373, 124] width 89 height 25
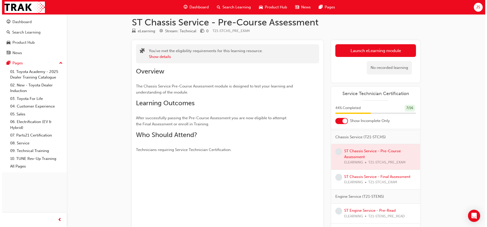
scroll to position [0, 0]
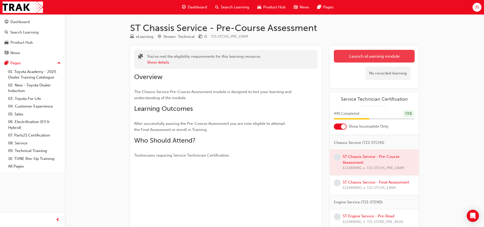
click at [395, 57] on link "Launch eLearning module" at bounding box center [374, 56] width 81 height 13
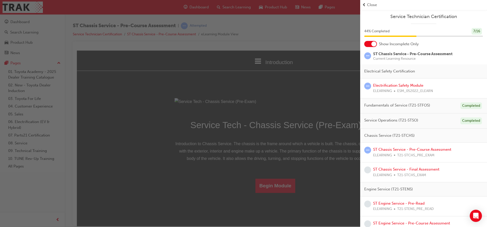
click at [313, 135] on div "button" at bounding box center [180, 113] width 360 height 227
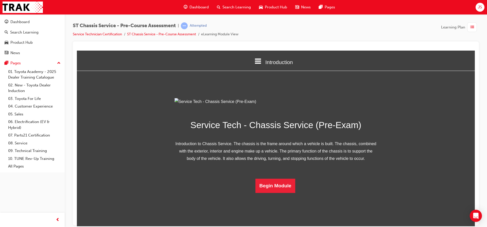
scroll to position [23, 0]
click at [265, 192] on button "Begin Module" at bounding box center [276, 185] width 40 height 14
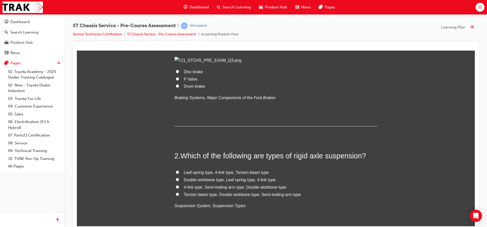
scroll to position [102, 0]
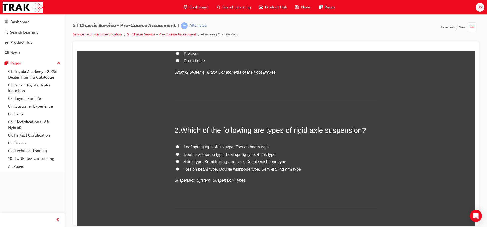
click at [176, 62] on input "Drum brake" at bounding box center [177, 60] width 3 height 3
radio input "true"
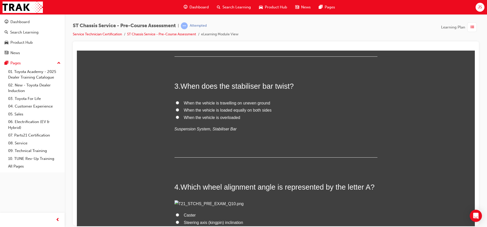
scroll to position [254, 0]
drag, startPoint x: 237, startPoint y: 157, endPoint x: 144, endPoint y: 95, distance: 111.9
drag, startPoint x: 213, startPoint y: 107, endPoint x: 175, endPoint y: 123, distance: 41.1
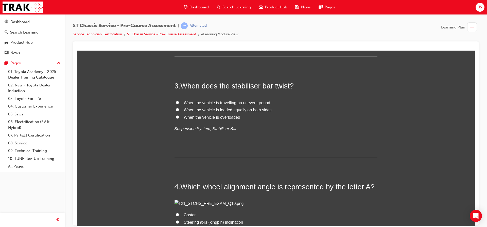
radio input "true"
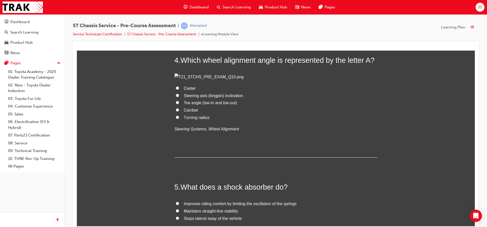
scroll to position [381, 0]
radio input "true"
drag, startPoint x: 229, startPoint y: 130, endPoint x: 150, endPoint y: 74, distance: 97.6
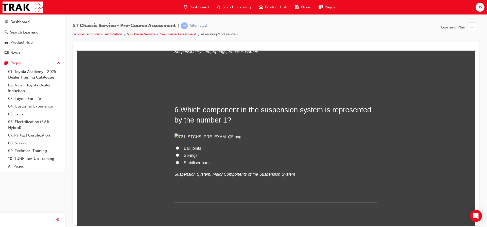
scroll to position [558, 0]
radio input "true"
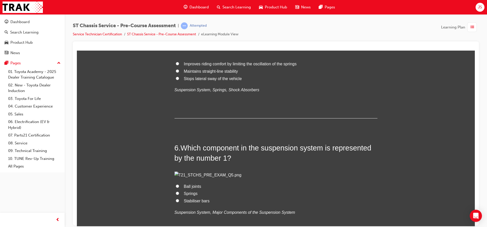
scroll to position [508, 0]
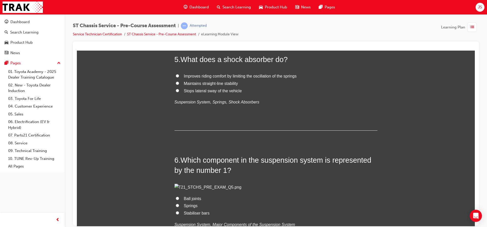
click at [119, 104] on div "You must select an answer for each question before you can submit. Please note,…" at bounding box center [276, 154] width 398 height 1169
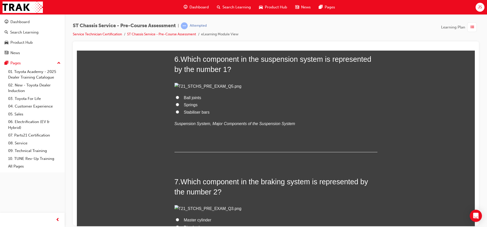
scroll to position [609, 0]
radio input "true"
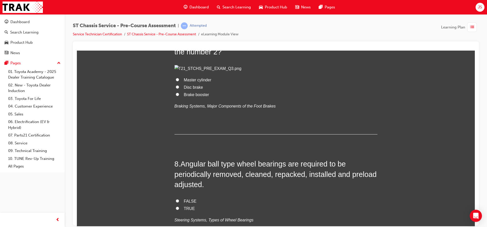
scroll to position [736, 0]
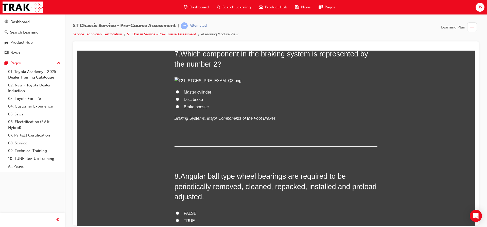
radio input "true"
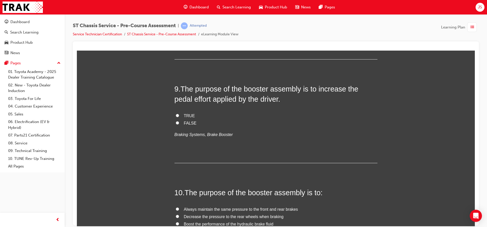
scroll to position [939, 0]
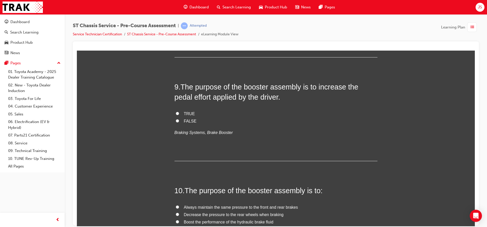
radio input "true"
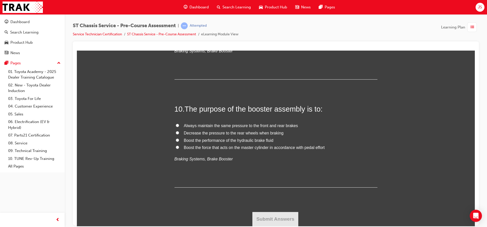
scroll to position [1193, 0]
radio input "true"
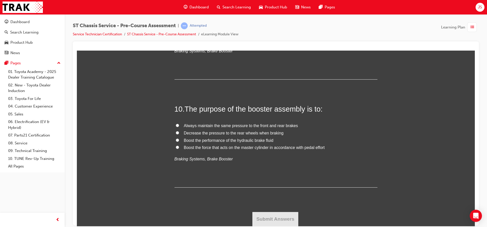
radio input "true"
drag, startPoint x: 244, startPoint y: 138, endPoint x: 153, endPoint y: 71, distance: 113.6
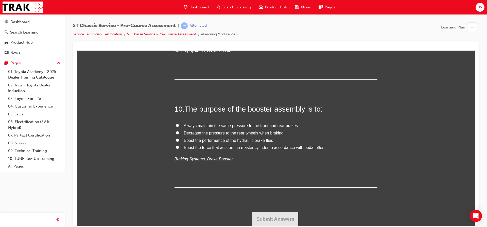
scroll to position [1447, 0]
click at [176, 33] on input "TRUE" at bounding box center [177, 31] width 3 height 3
radio input "true"
click at [176, 147] on input "Boost the force that acts on the master cylinder in accordance with pedal effort" at bounding box center [177, 146] width 3 height 3
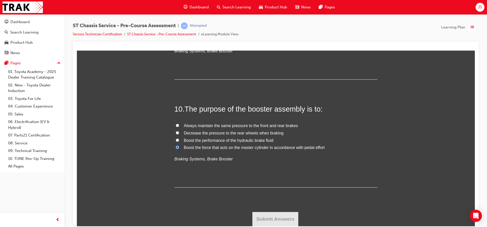
radio input "true"
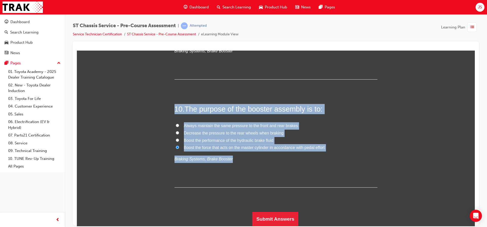
drag, startPoint x: 226, startPoint y: 159, endPoint x: 117, endPoint y: 84, distance: 131.6
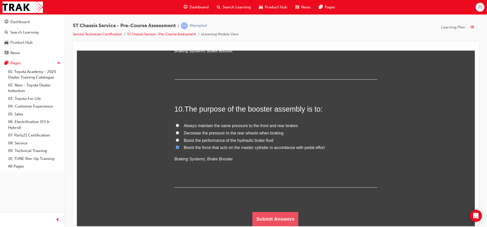
click at [276, 213] on button "Submit Answers" at bounding box center [276, 218] width 46 height 14
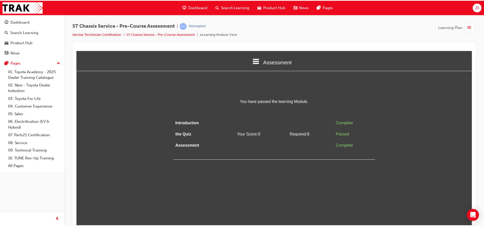
scroll to position [0, 0]
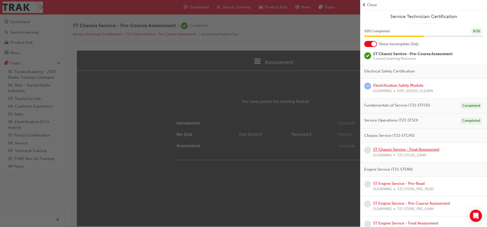
click at [424, 149] on link "ST Chassis Service - Final Assessment" at bounding box center [406, 149] width 66 height 5
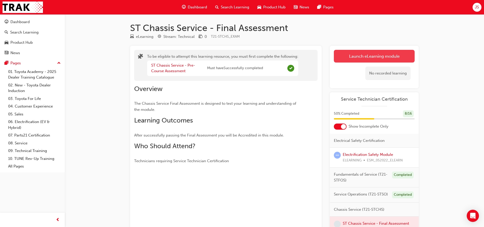
click at [401, 58] on button "Launch eLearning module" at bounding box center [374, 56] width 81 height 13
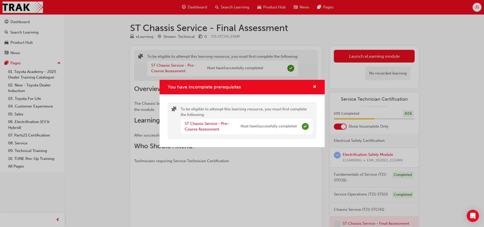
click at [316, 86] on div "You have incomplete prerequisites" at bounding box center [241, 87] width 165 height 14
click at [314, 87] on span "cross-icon" at bounding box center [314, 87] width 4 height 5
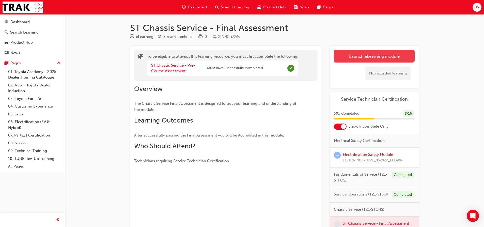
click at [344, 50] on button "Launch eLearning module" at bounding box center [374, 56] width 81 height 13
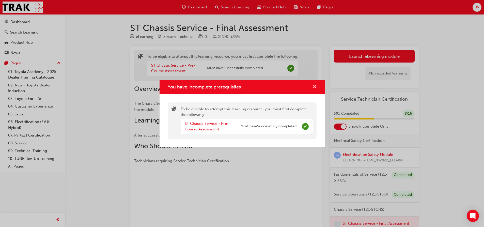
click at [313, 85] on span "cross-icon" at bounding box center [314, 87] width 4 height 5
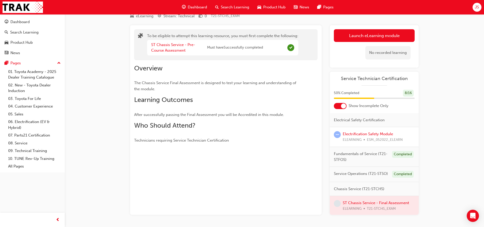
scroll to position [37, 0]
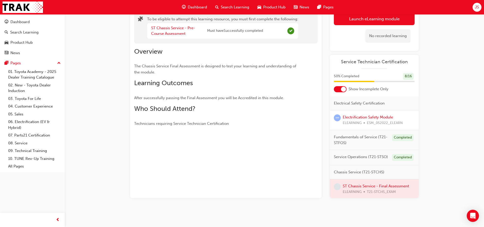
click at [196, 7] on span "Dashboard" at bounding box center [197, 7] width 19 height 6
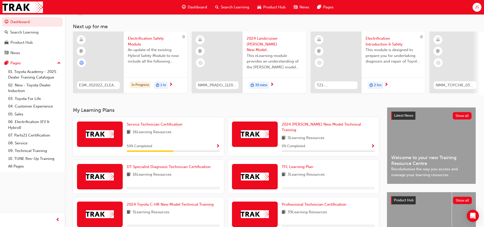
scroll to position [76, 0]
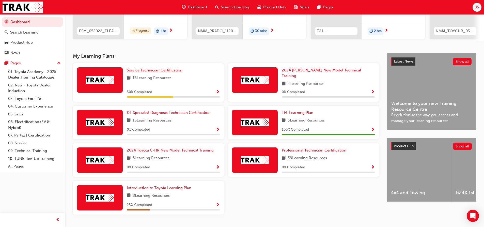
click at [161, 72] on span "Service Technician Certification" at bounding box center [155, 70] width 56 height 5
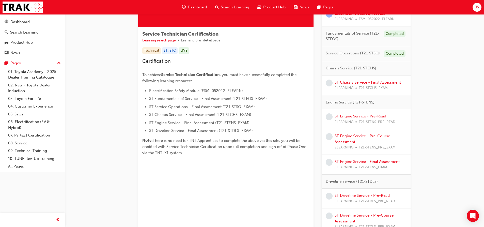
scroll to position [76, 0]
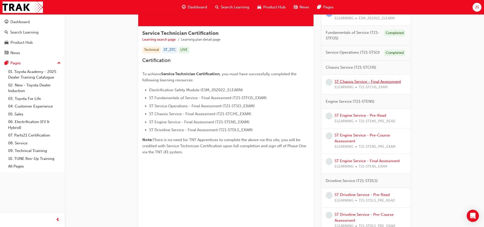
click at [390, 81] on link "ST Chassis Service - Final Assessment" at bounding box center [367, 81] width 66 height 5
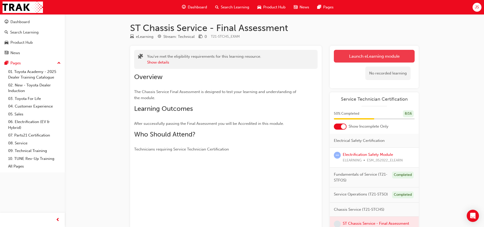
click at [377, 54] on link "Launch eLearning module" at bounding box center [374, 56] width 81 height 13
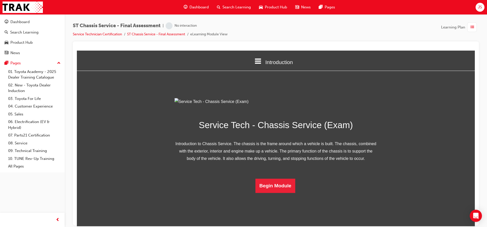
scroll to position [23, 0]
click at [286, 192] on button "Begin Module" at bounding box center [276, 185] width 40 height 14
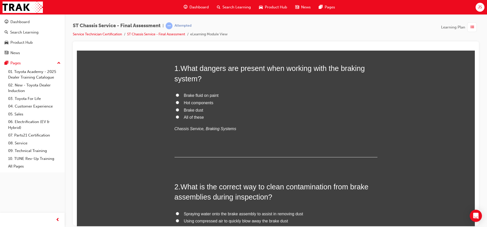
scroll to position [51, 0]
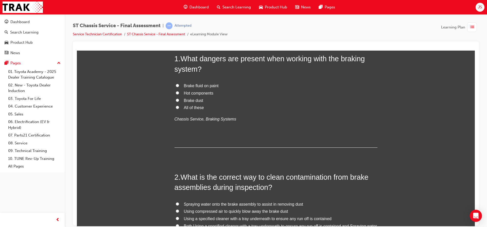
click at [176, 107] on input "All of these" at bounding box center [177, 106] width 3 height 3
radio input "true"
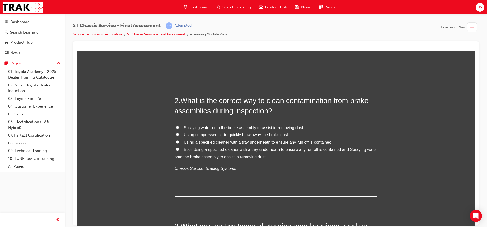
scroll to position [127, 0]
click at [176, 150] on input "Both Using a specified cleaner with a tray underneath to ensure any run off is …" at bounding box center [177, 148] width 3 height 3
radio input "true"
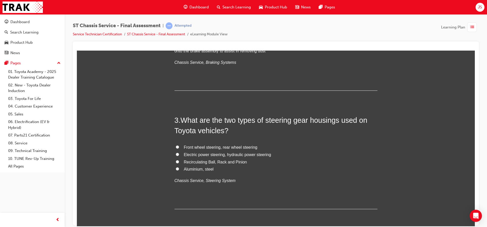
scroll to position [254, 0]
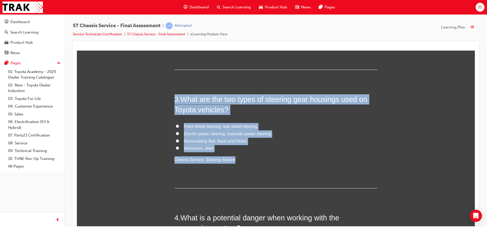
drag, startPoint x: 227, startPoint y: 159, endPoint x: 165, endPoint y: 87, distance: 95.0
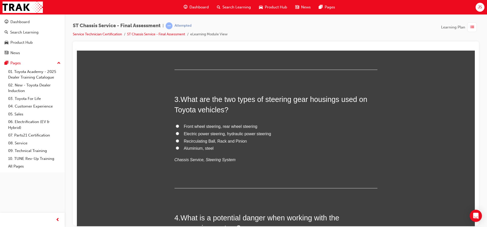
click at [176, 139] on input "Recirculating Ball, Rack and Pinion" at bounding box center [177, 140] width 3 height 3
radio input "true"
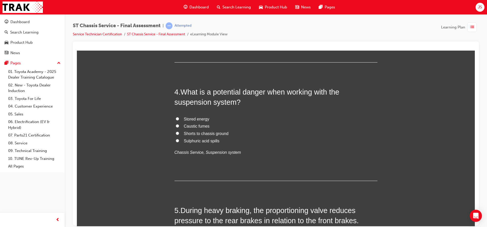
scroll to position [381, 0]
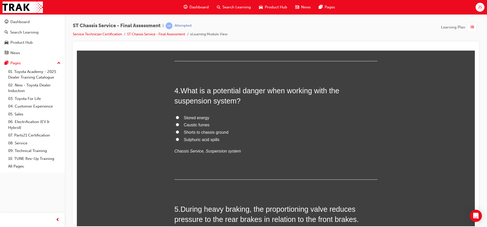
click at [176, 116] on input "Stored energy" at bounding box center [177, 117] width 3 height 3
radio input "true"
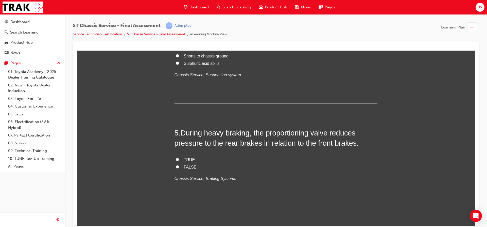
scroll to position [482, 0]
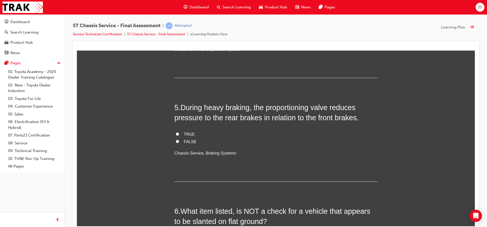
click at [175, 140] on label "FALSE" at bounding box center [276, 141] width 203 height 7
click at [176, 140] on input "FALSE" at bounding box center [177, 140] width 3 height 3
radio input "true"
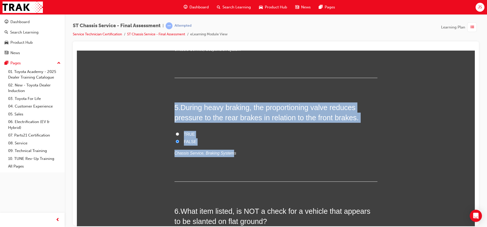
drag, startPoint x: 227, startPoint y: 153, endPoint x: 144, endPoint y: 103, distance: 97.1
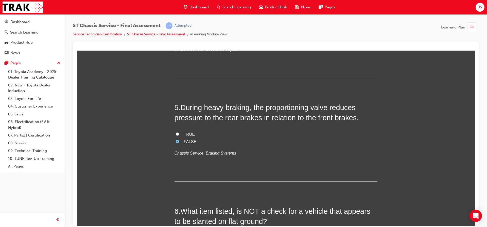
click at [176, 134] on input "TRUE" at bounding box center [177, 133] width 3 height 3
radio input "true"
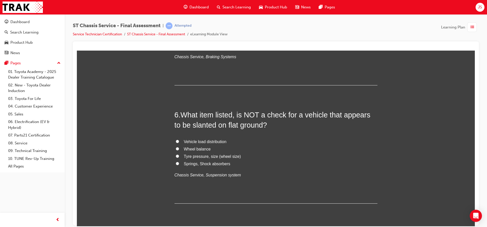
scroll to position [609, 0]
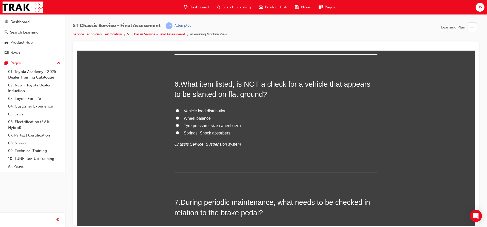
click at [176, 117] on input "Wheel balance" at bounding box center [177, 117] width 3 height 3
radio input "true"
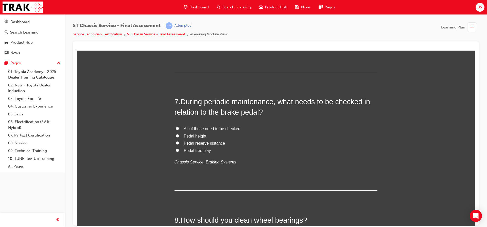
scroll to position [711, 0]
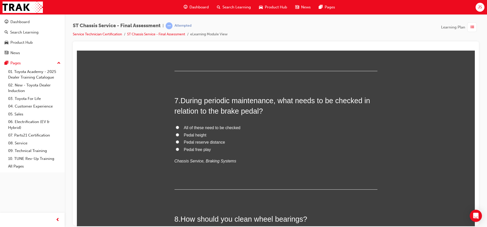
click at [176, 128] on input "All of these need to be checked" at bounding box center [177, 126] width 3 height 3
radio input "true"
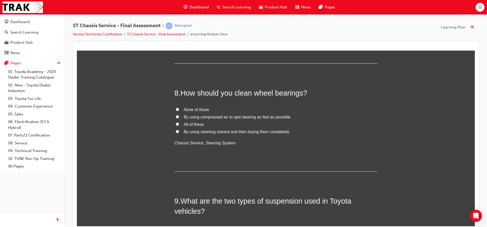
scroll to position [838, 0]
click at [176, 129] on input "By using cleaning solvent and then drying them completely" at bounding box center [177, 129] width 3 height 3
radio input "true"
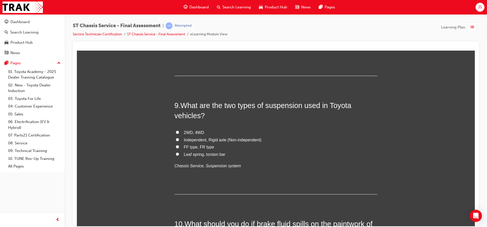
scroll to position [939, 0]
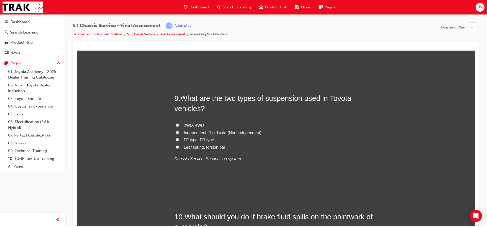
click at [176, 132] on input "Independent, Rigid axle (Non-independent)" at bounding box center [177, 131] width 3 height 3
radio input "true"
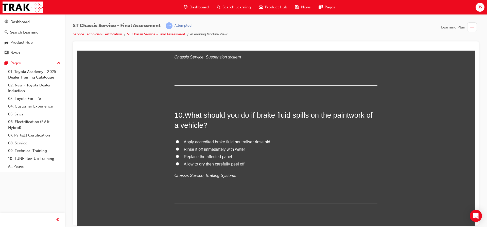
scroll to position [1066, 0]
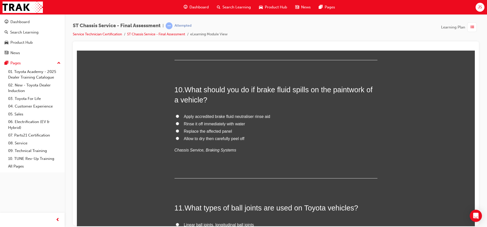
click at [176, 123] on input "Rinse it off immediately with water" at bounding box center [177, 123] width 3 height 3
radio input "true"
click at [232, 147] on p "Chassis Service, Braking Systems" at bounding box center [276, 149] width 203 height 7
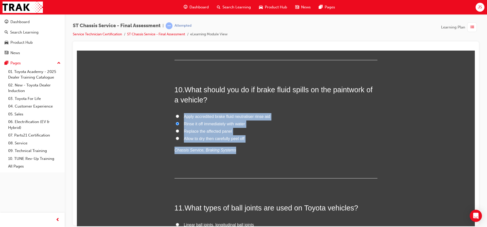
drag, startPoint x: 227, startPoint y: 150, endPoint x: 150, endPoint y: 108, distance: 88.5
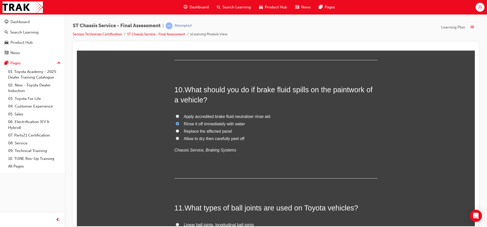
drag, startPoint x: 241, startPoint y: 154, endPoint x: 231, endPoint y: 149, distance: 11.0
click at [240, 154] on div "10 . What should you do if brake fluid spills on the paintwork of a vehicle? Ap…" at bounding box center [276, 131] width 203 height 94
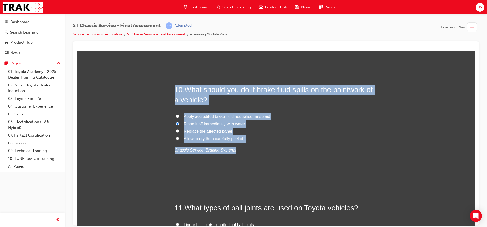
drag, startPoint x: 228, startPoint y: 151, endPoint x: 129, endPoint y: 74, distance: 125.0
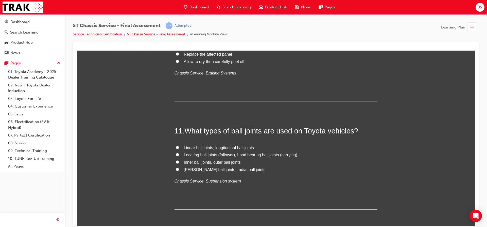
scroll to position [1142, 0]
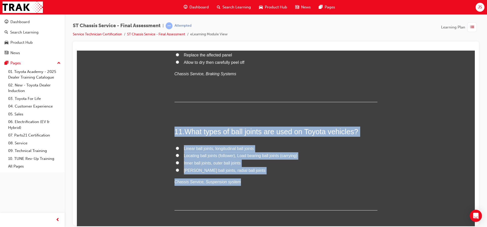
drag, startPoint x: 232, startPoint y: 182, endPoint x: 143, endPoint y: 115, distance: 111.1
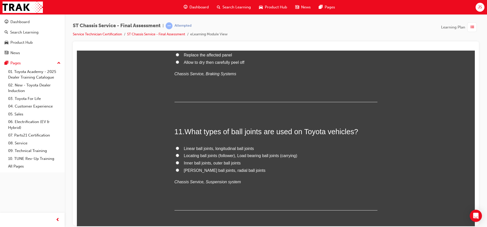
click at [176, 162] on input "Inner ball joints, outer ball joints" at bounding box center [177, 162] width 3 height 3
radio input "true"
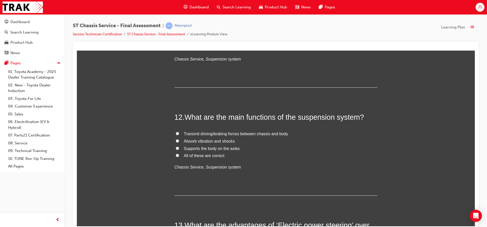
scroll to position [1295, 0]
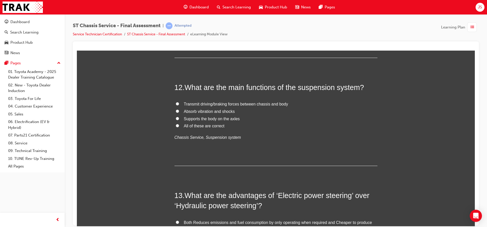
click at [233, 136] on p "Chassis Service, Suspension system" at bounding box center [276, 137] width 203 height 7
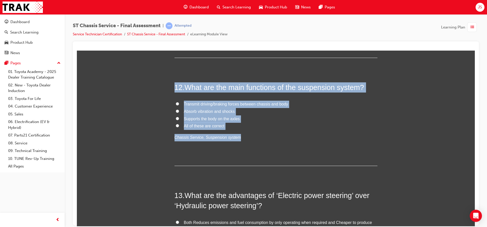
drag, startPoint x: 232, startPoint y: 137, endPoint x: 111, endPoint y: 70, distance: 137.4
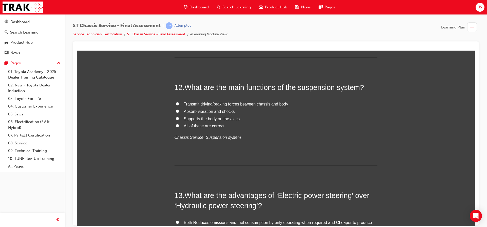
click at [177, 126] on input "All of these are correct" at bounding box center [177, 125] width 3 height 3
radio input "true"
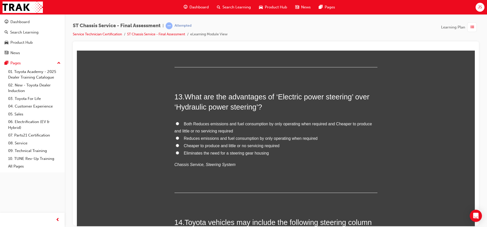
scroll to position [1406, 0]
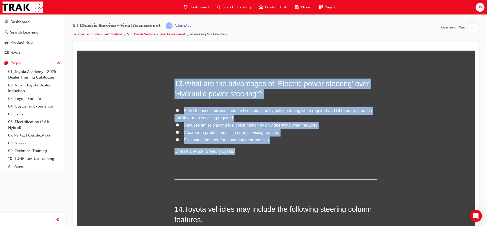
drag, startPoint x: 227, startPoint y: 151, endPoint x: 153, endPoint y: 78, distance: 104.1
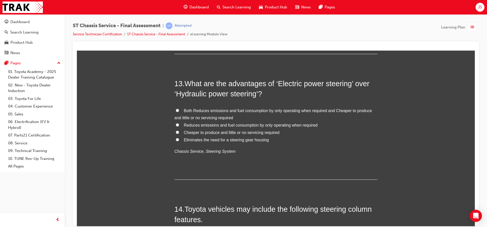
click at [176, 110] on input "Both Reduces emissions and fuel consumption by only operating when required and…" at bounding box center [177, 109] width 3 height 3
radio input "true"
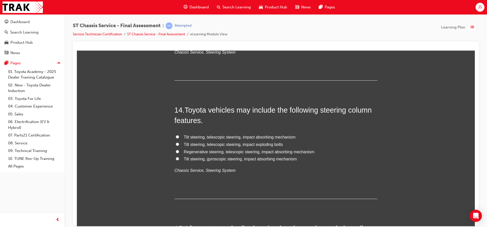
scroll to position [1508, 0]
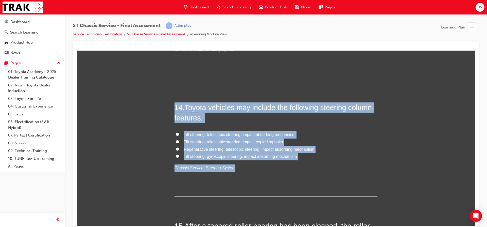
drag, startPoint x: 227, startPoint y: 168, endPoint x: 157, endPoint y: 92, distance: 102.6
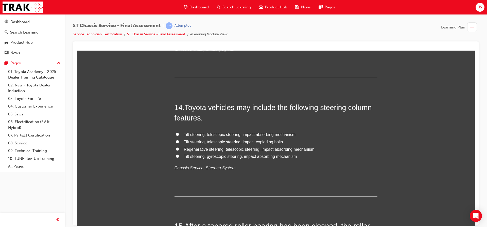
click at [176, 149] on input "Regenerative steering, telescopic steering, impact absorbing mechanism" at bounding box center [177, 148] width 3 height 3
radio input "true"
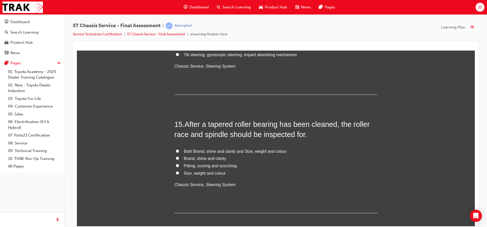
scroll to position [1635, 0]
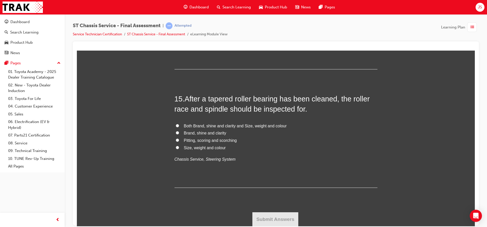
click at [176, 140] on input "Pitting, scoring and scorching" at bounding box center [177, 139] width 3 height 3
radio input "true"
click at [266, 216] on button "Submit Answers" at bounding box center [276, 219] width 46 height 14
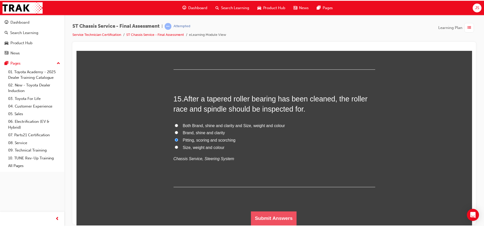
scroll to position [0, 0]
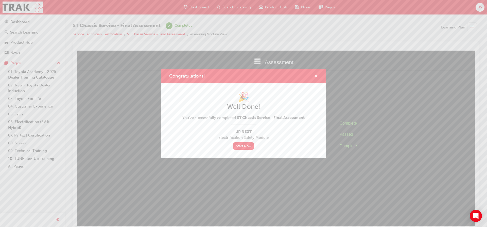
click at [315, 76] on span "cross-icon" at bounding box center [316, 76] width 4 height 5
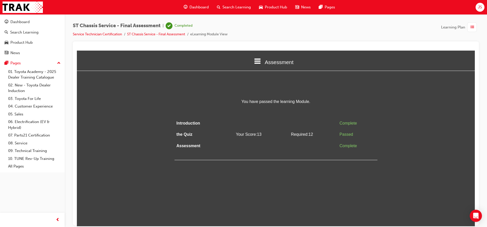
click at [202, 8] on span "Dashboard" at bounding box center [199, 7] width 19 height 6
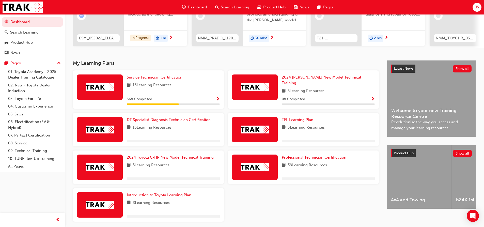
scroll to position [76, 0]
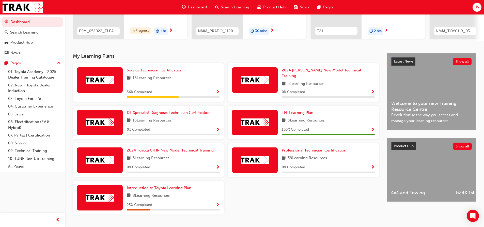
click at [180, 80] on div "16 Learning Resources" at bounding box center [173, 78] width 93 height 6
click at [176, 72] on span "Service Technician Certification" at bounding box center [155, 70] width 56 height 5
